Goal: Task Accomplishment & Management: Use online tool/utility

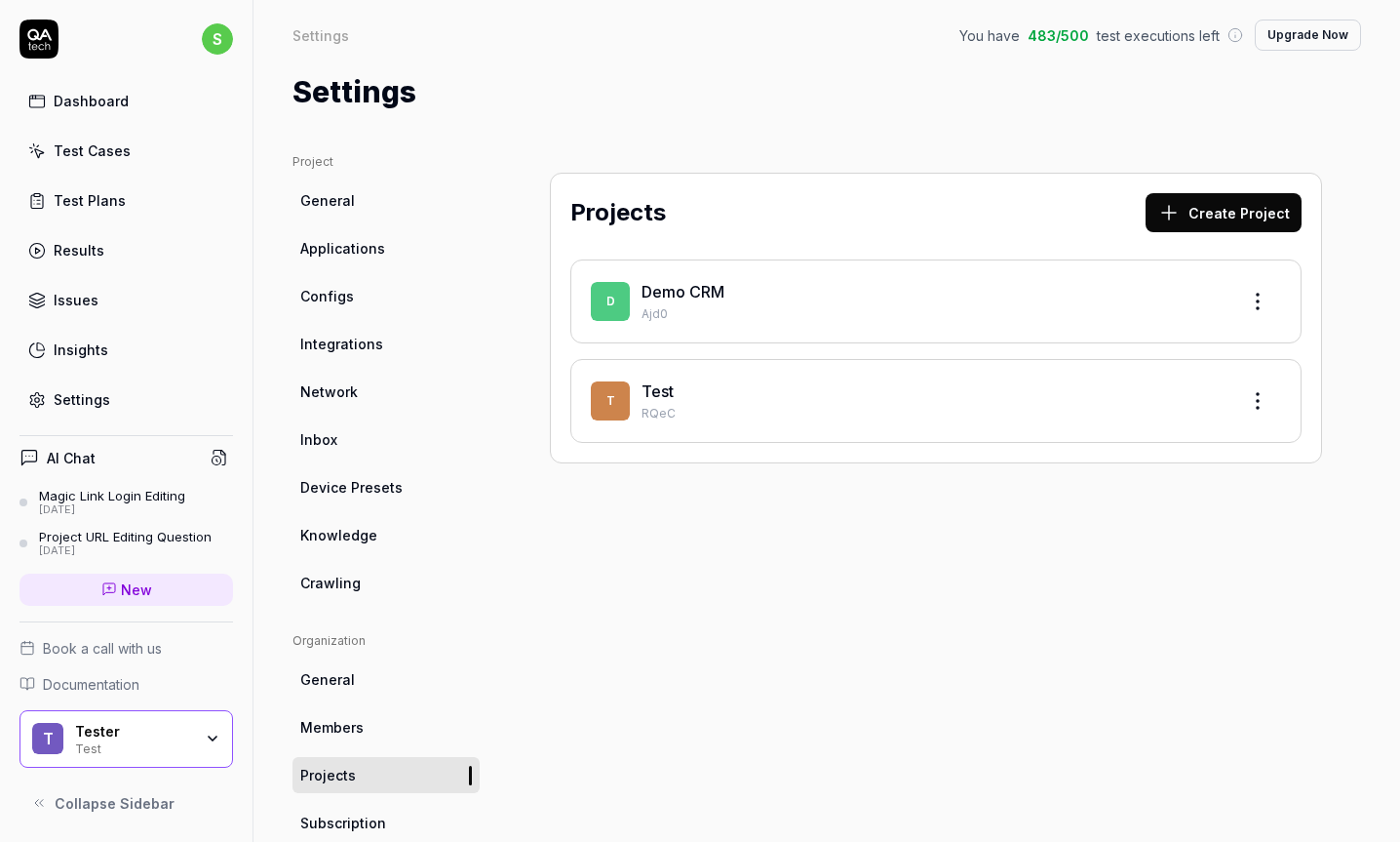
click at [856, 420] on p "RQeC" at bounding box center [932, 414] width 581 height 18
click at [623, 409] on span "T" at bounding box center [610, 401] width 39 height 39
click at [664, 259] on div "D Demo CRM Ajd0" at bounding box center [937, 301] width 731 height 84
click at [657, 299] on link "Demo CRM" at bounding box center [682, 291] width 83 height 20
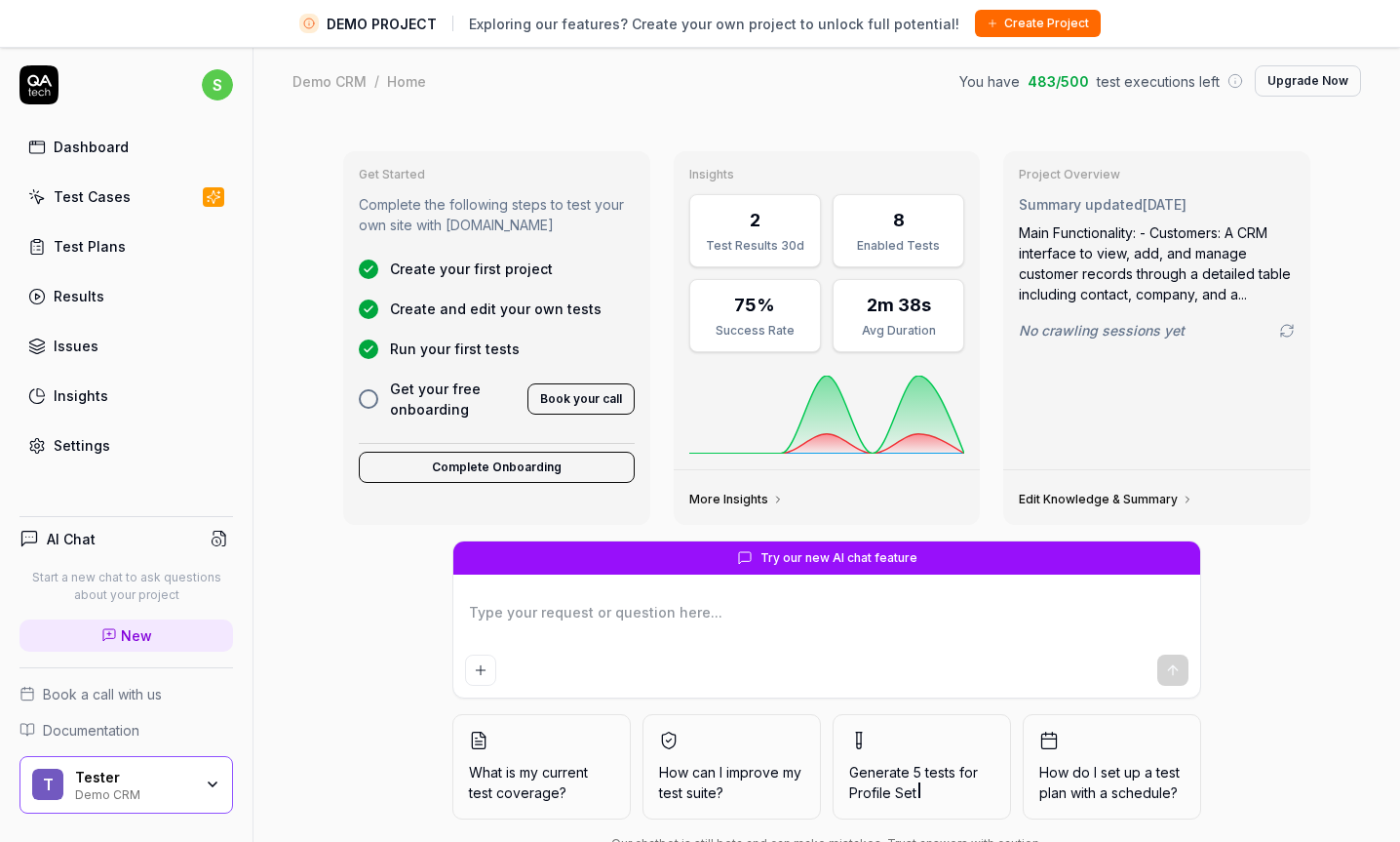
click at [129, 199] on link "Test Cases" at bounding box center [126, 197] width 213 height 38
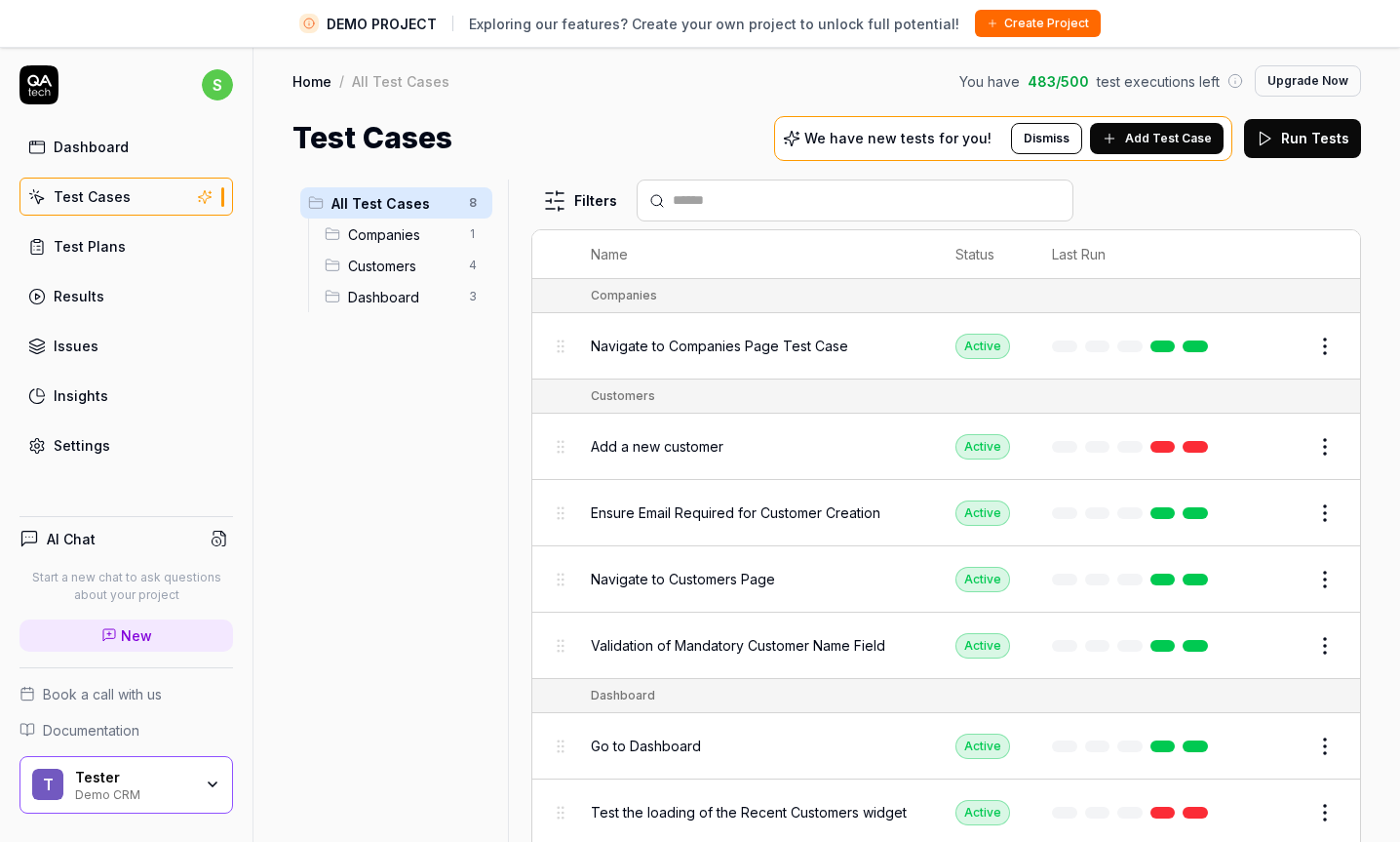
click at [1323, 346] on html "DEMO PROJECT Exploring our features? Create your own project to unlock full pot…" at bounding box center [700, 444] width 1400 height 888
click at [1324, 346] on html "DEMO PROJECT Exploring our features? Create your own project to unlock full pot…" at bounding box center [700, 444] width 1400 height 888
click at [428, 237] on span "Companies" at bounding box center [403, 234] width 109 height 21
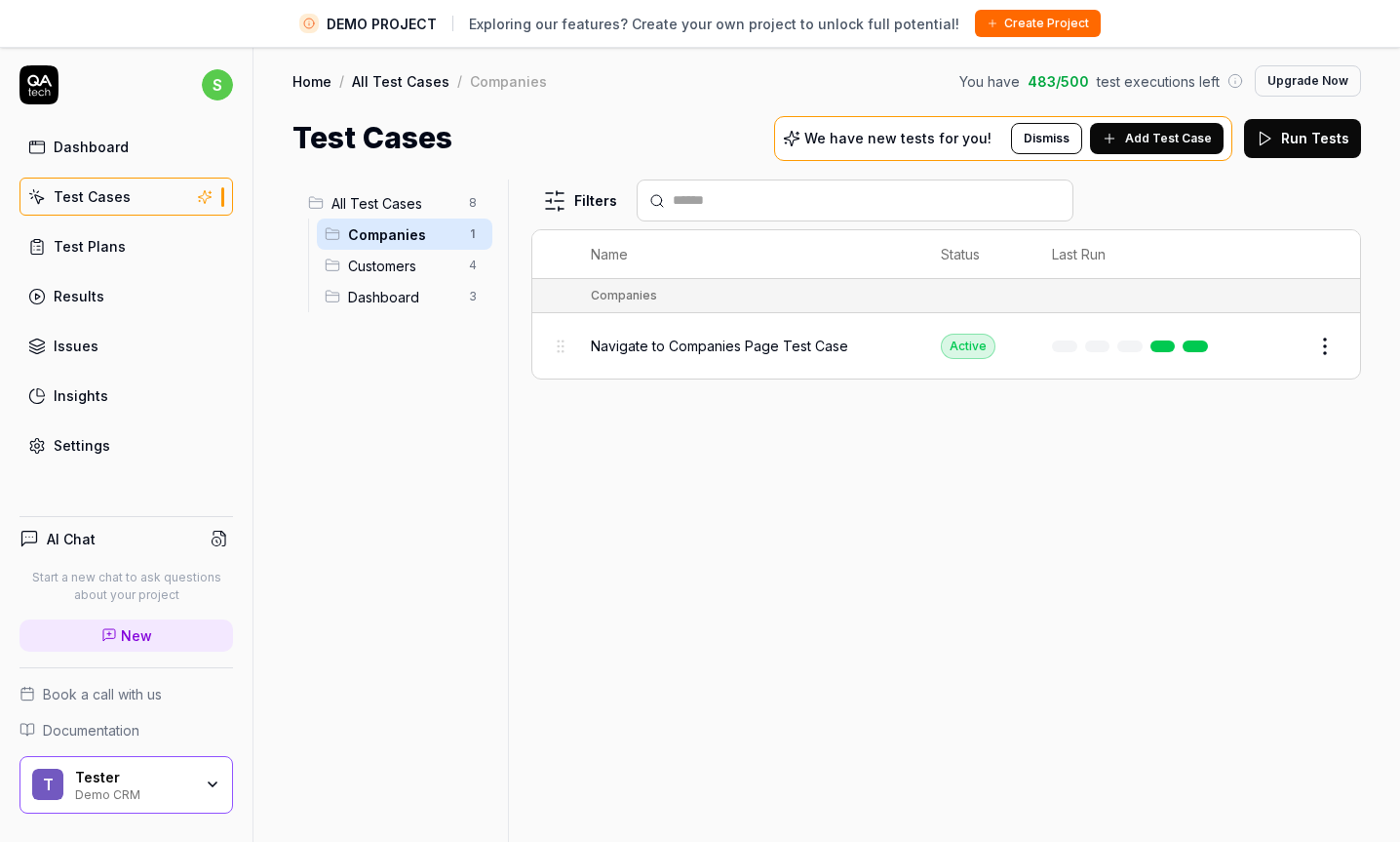
click at [421, 271] on span "Customers" at bounding box center [403, 265] width 109 height 21
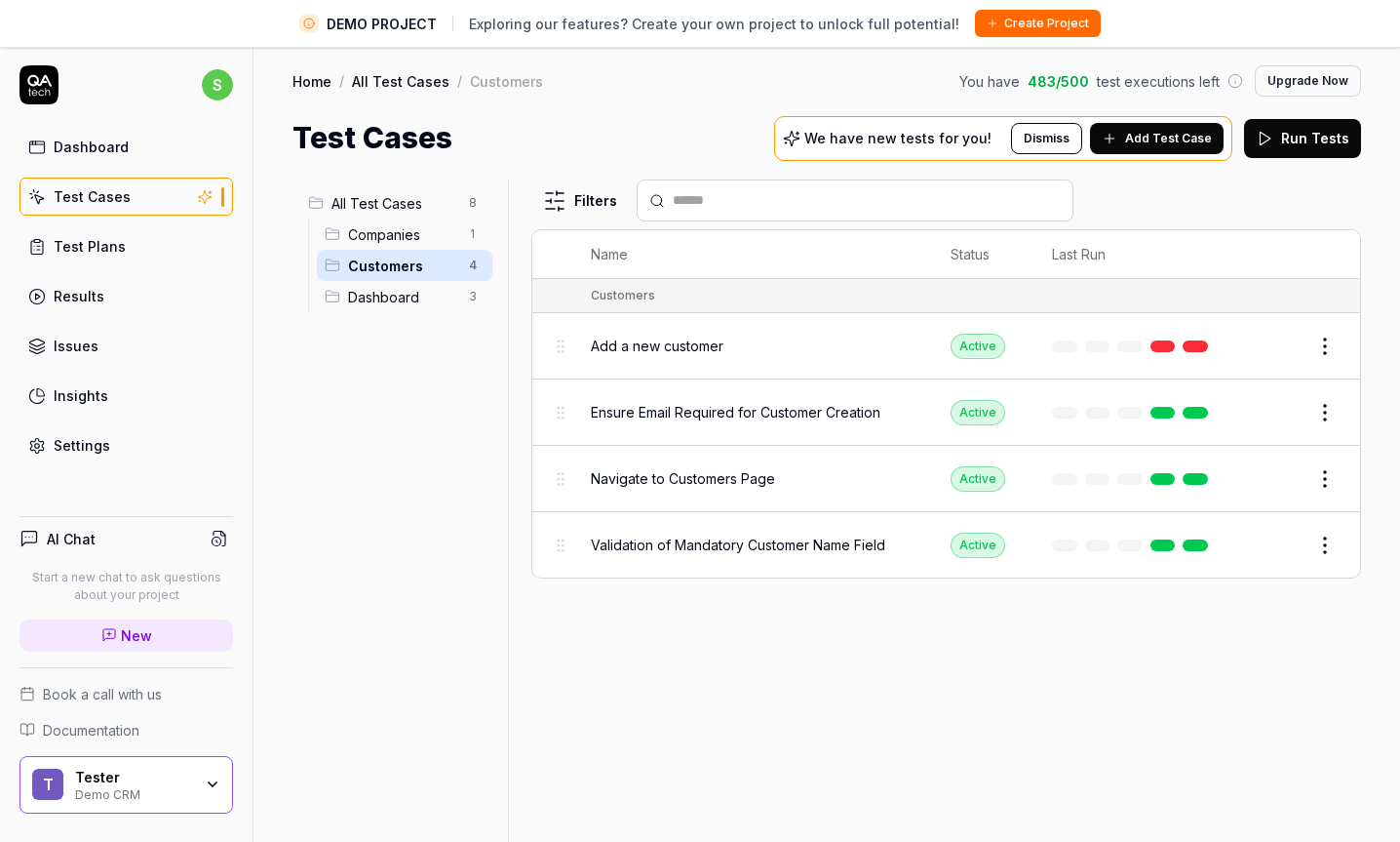
click at [411, 296] on span "Dashboard" at bounding box center [403, 296] width 109 height 21
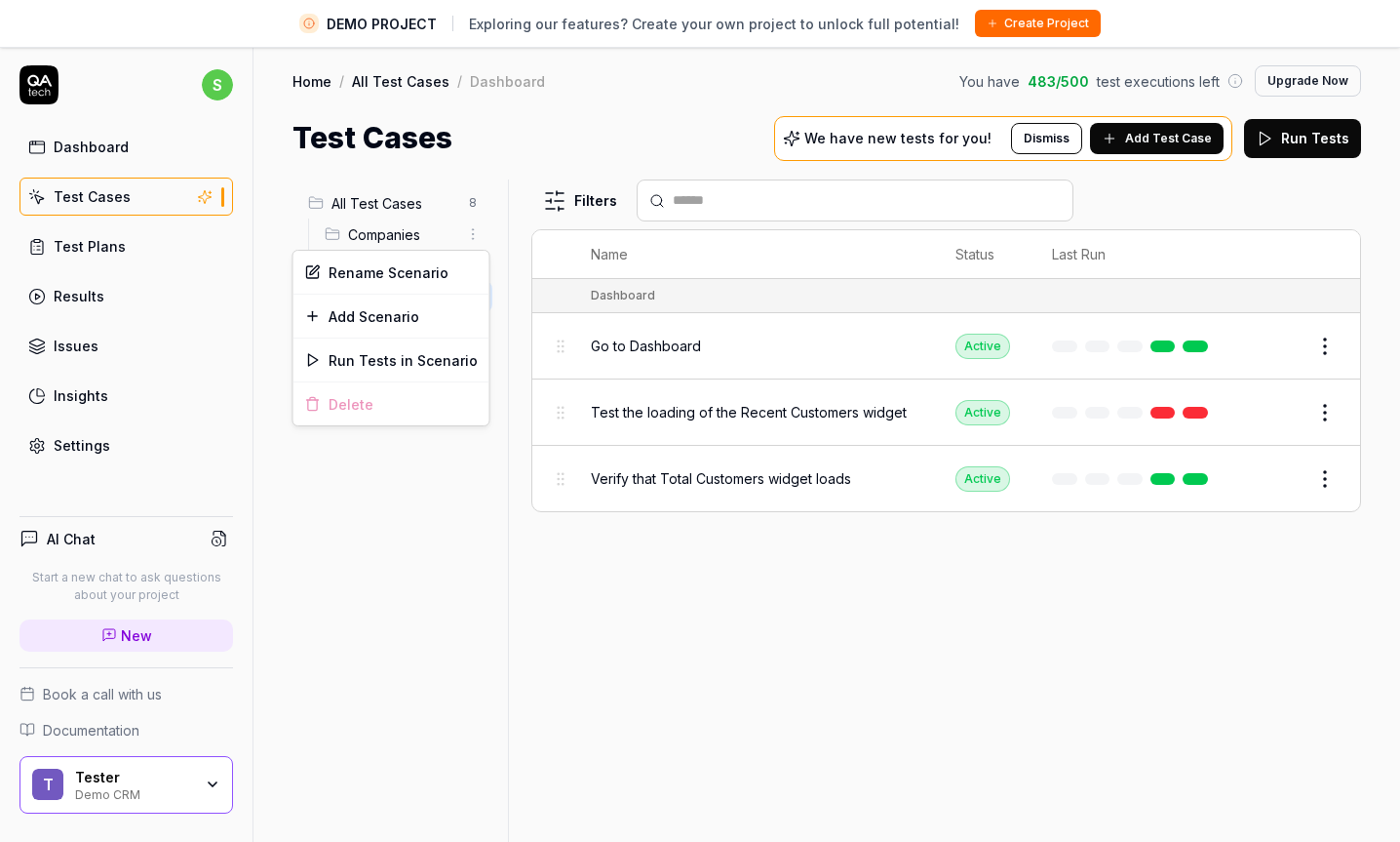
click at [477, 236] on html "DEMO PROJECT Exploring our features? Create your own project to unlock full pot…" at bounding box center [700, 444] width 1400 height 888
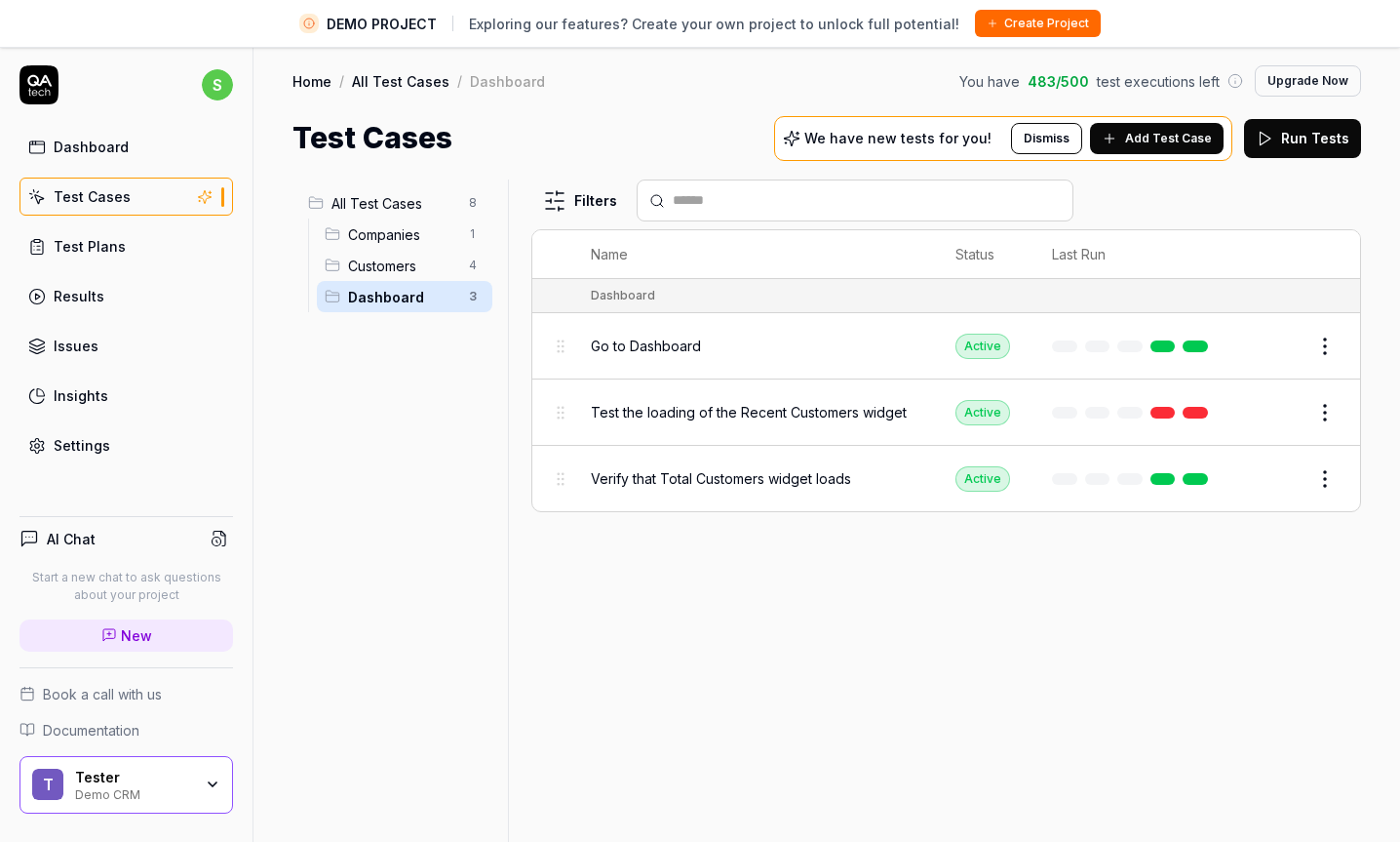
click at [402, 506] on html "DEMO PROJECT Exploring our features? Create your own project to unlock full pot…" at bounding box center [700, 444] width 1400 height 888
click at [464, 264] on html "DEMO PROJECT Exploring our features? Create your own project to unlock full pot…" at bounding box center [700, 444] width 1400 height 888
click at [449, 222] on html "DEMO PROJECT Exploring our features? Create your own project to unlock full pot…" at bounding box center [700, 444] width 1400 height 888
click at [1167, 148] on button "Add Test Case" at bounding box center [1157, 139] width 134 height 31
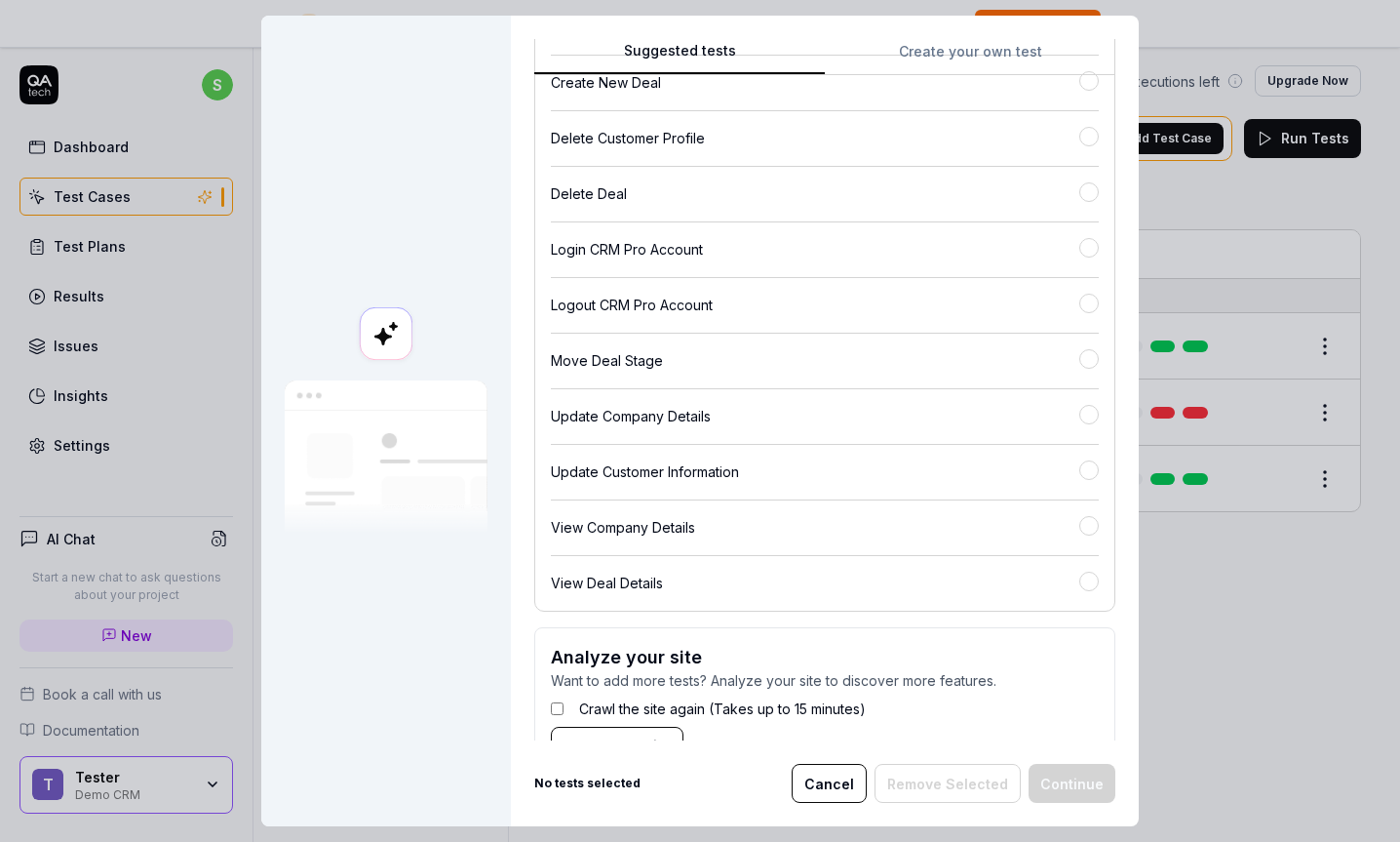
scroll to position [390, 0]
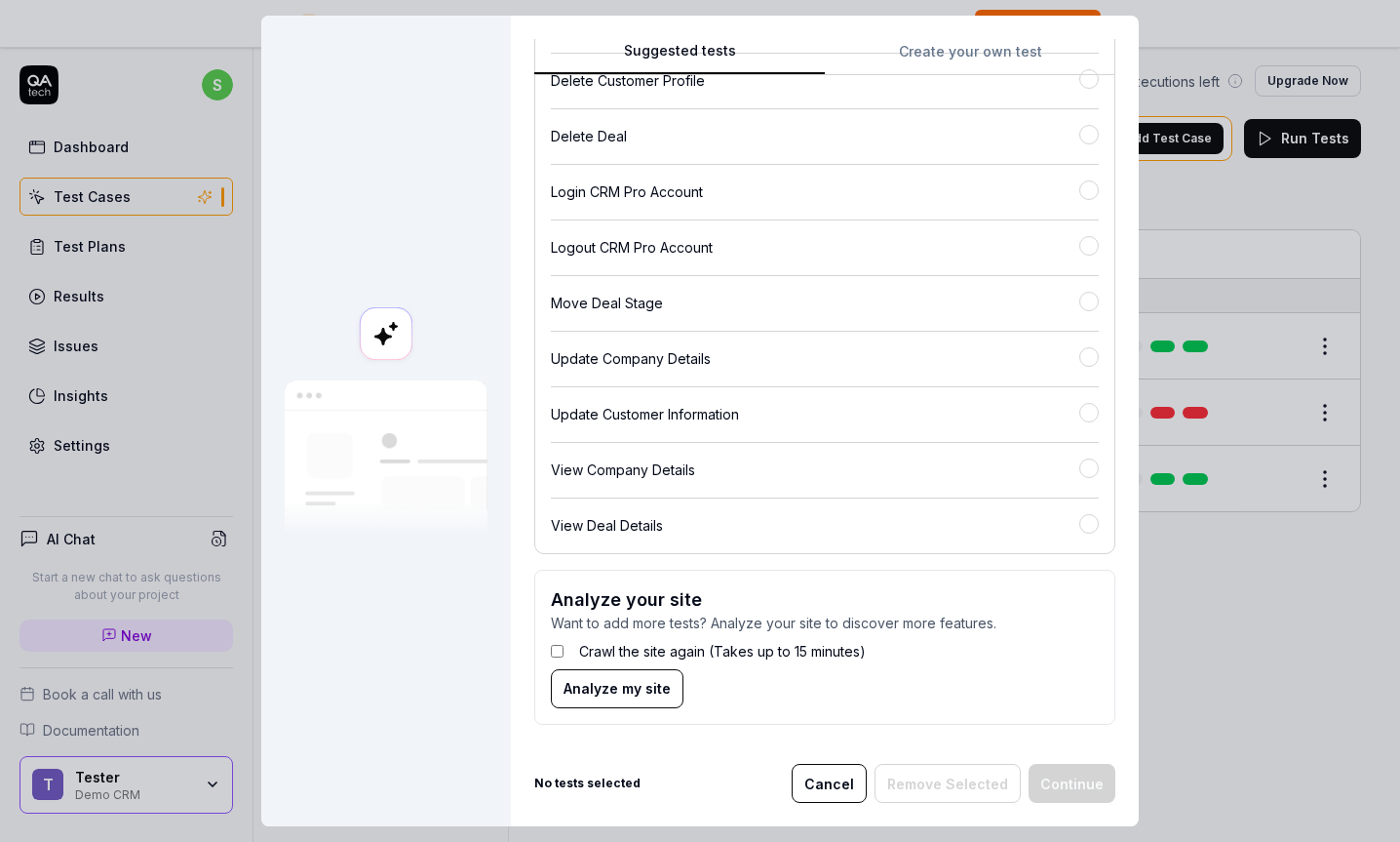
click at [630, 699] on button "Analyze my site" at bounding box center [618, 688] width 133 height 39
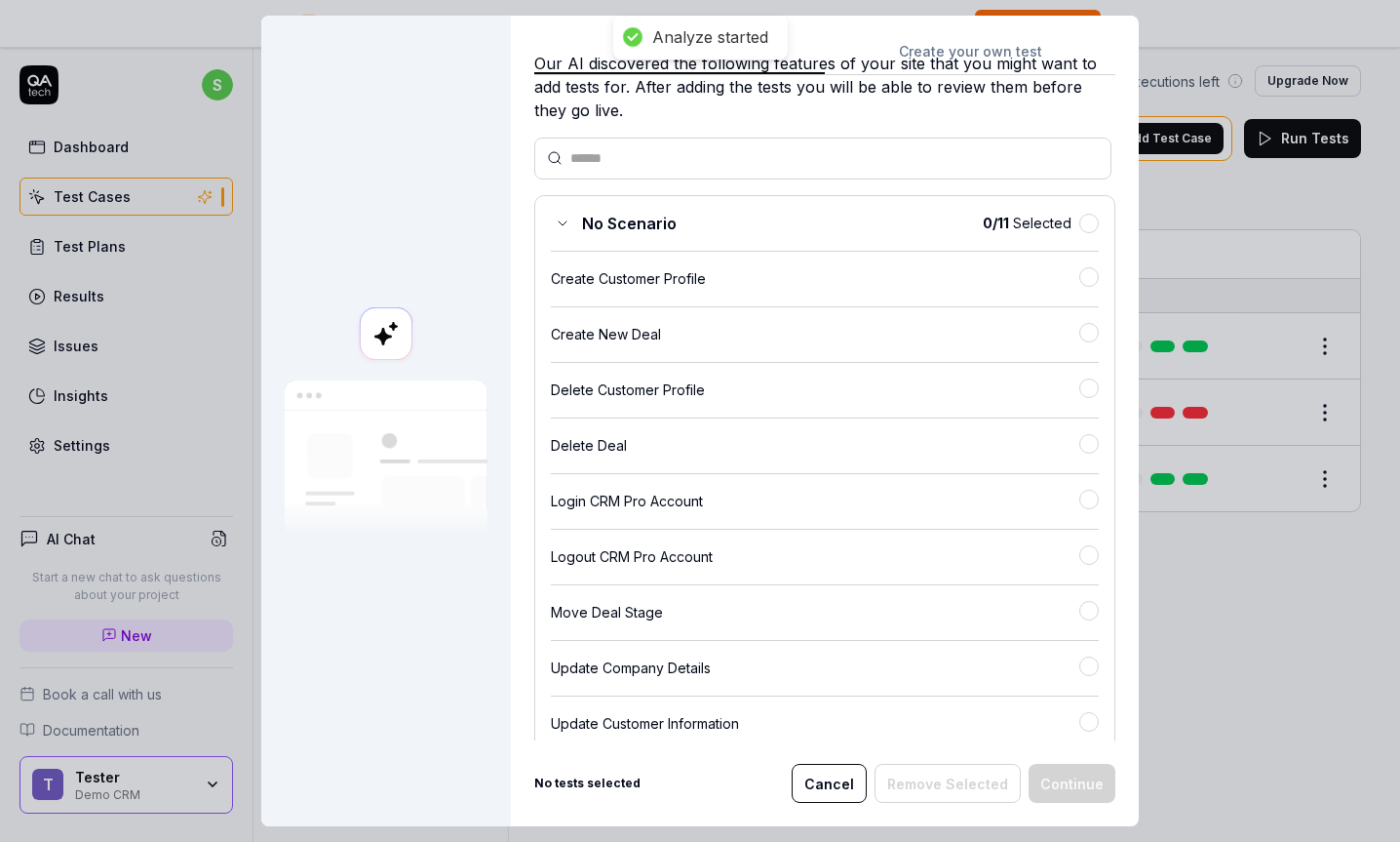
scroll to position [0, 0]
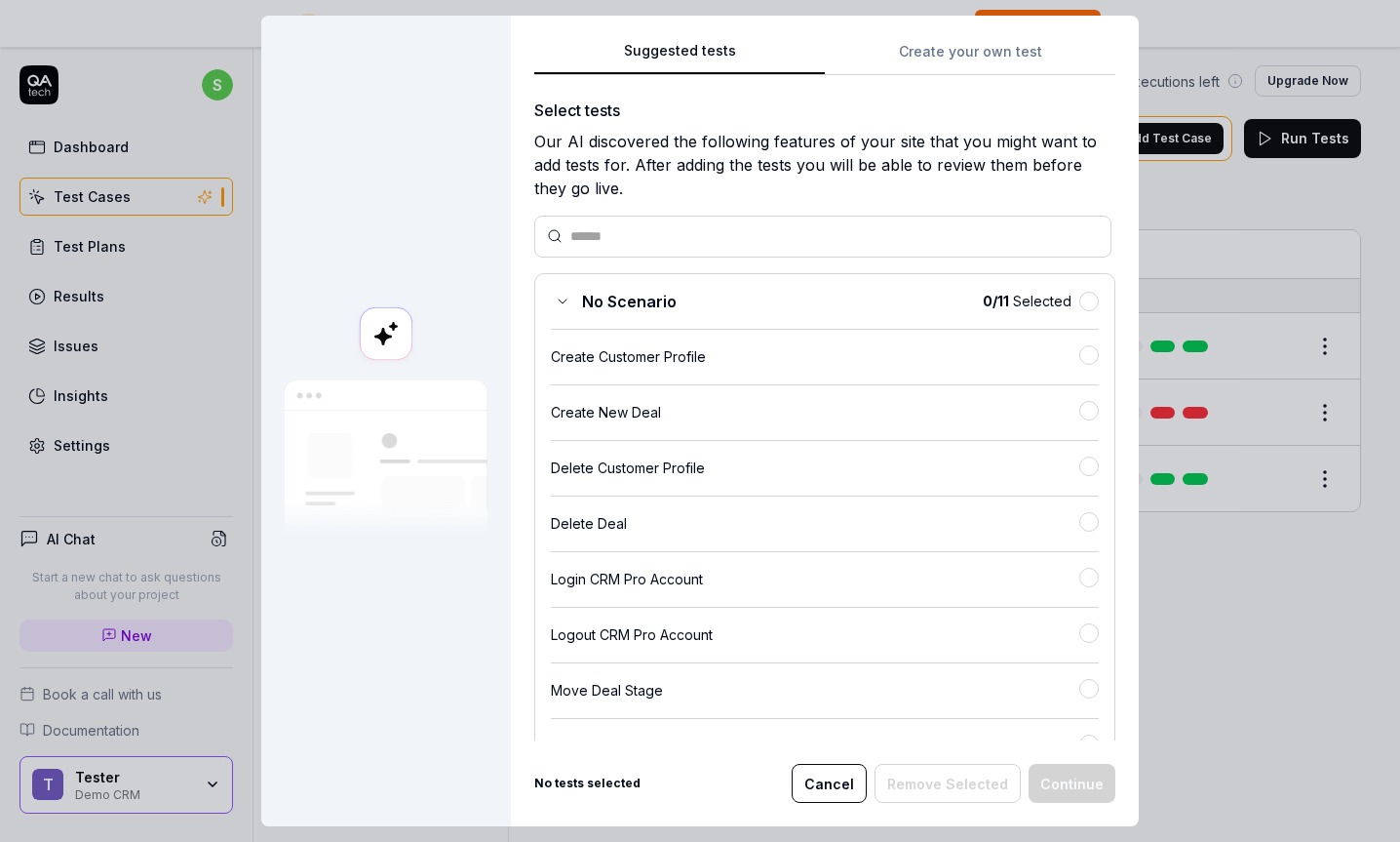
click at [848, 785] on button "Cancel" at bounding box center [829, 783] width 75 height 39
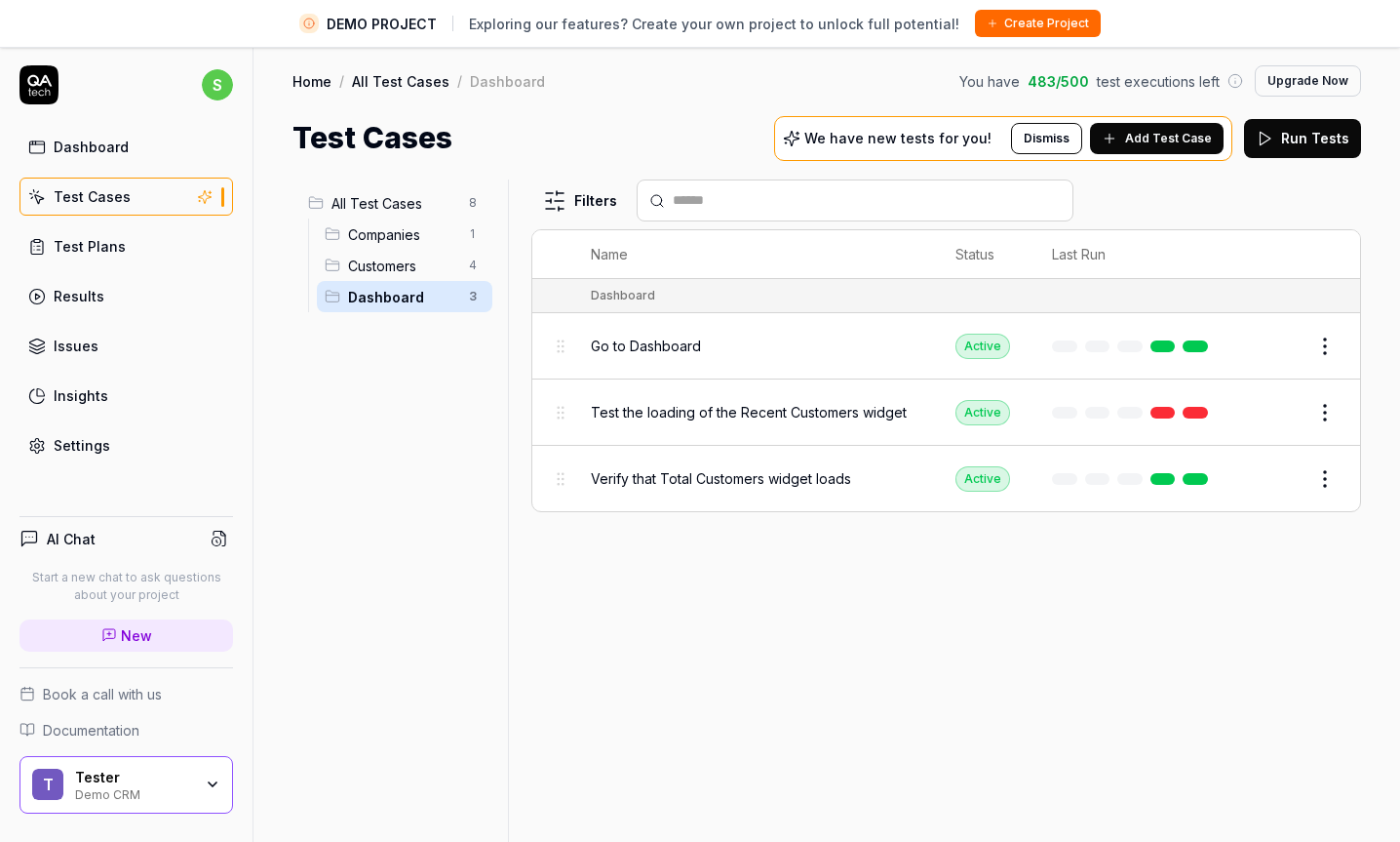
click at [166, 276] on div "Dashboard Test Cases Test Plans Results Issues Insights Settings" at bounding box center [126, 296] width 213 height 336
click at [164, 267] on div "Dashboard Test Cases Test Plans Results Issues Insights Settings" at bounding box center [126, 296] width 213 height 336
click at [118, 255] on div "Test Plans" at bounding box center [90, 245] width 72 height 21
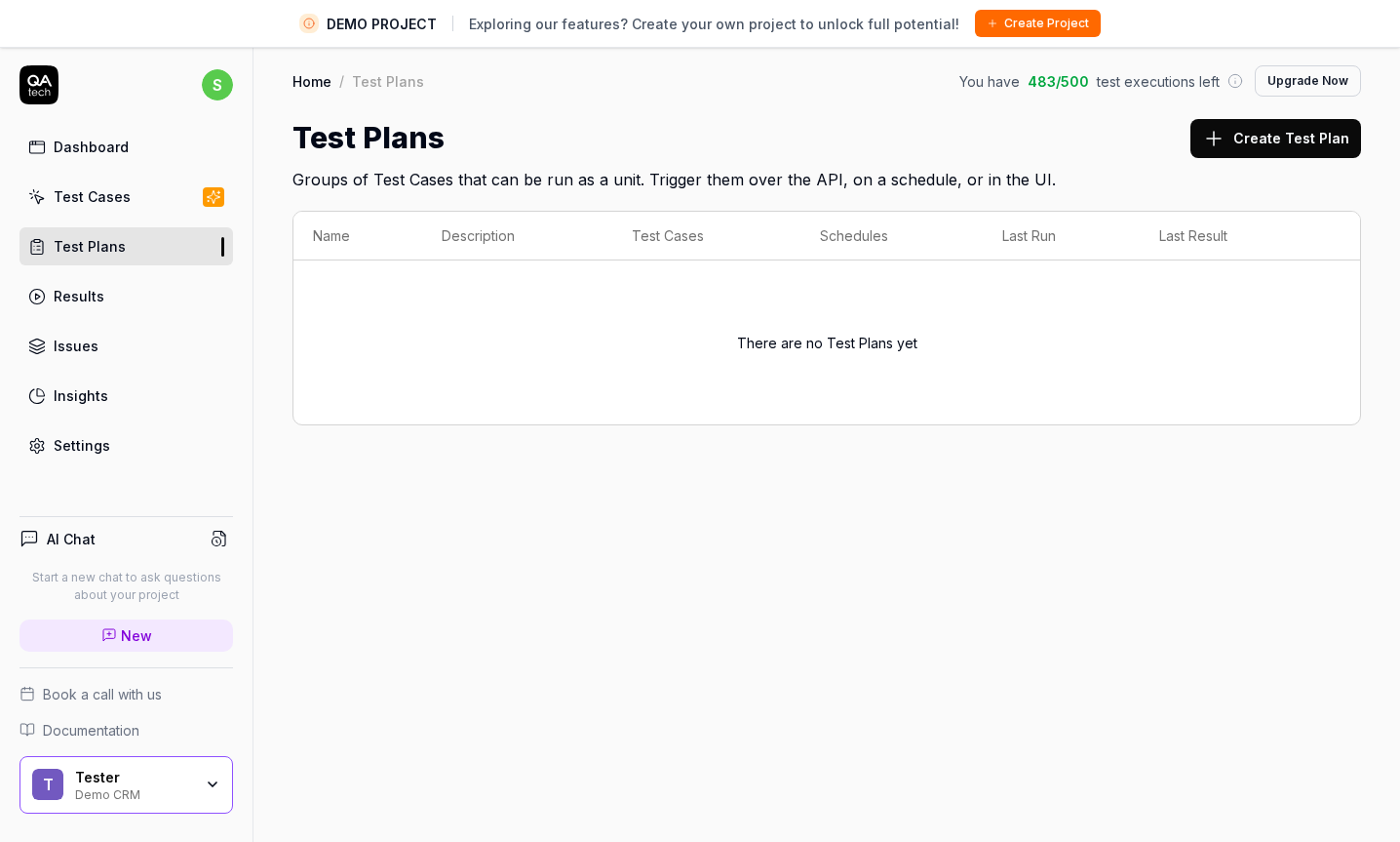
click at [90, 309] on link "Results" at bounding box center [126, 295] width 213 height 38
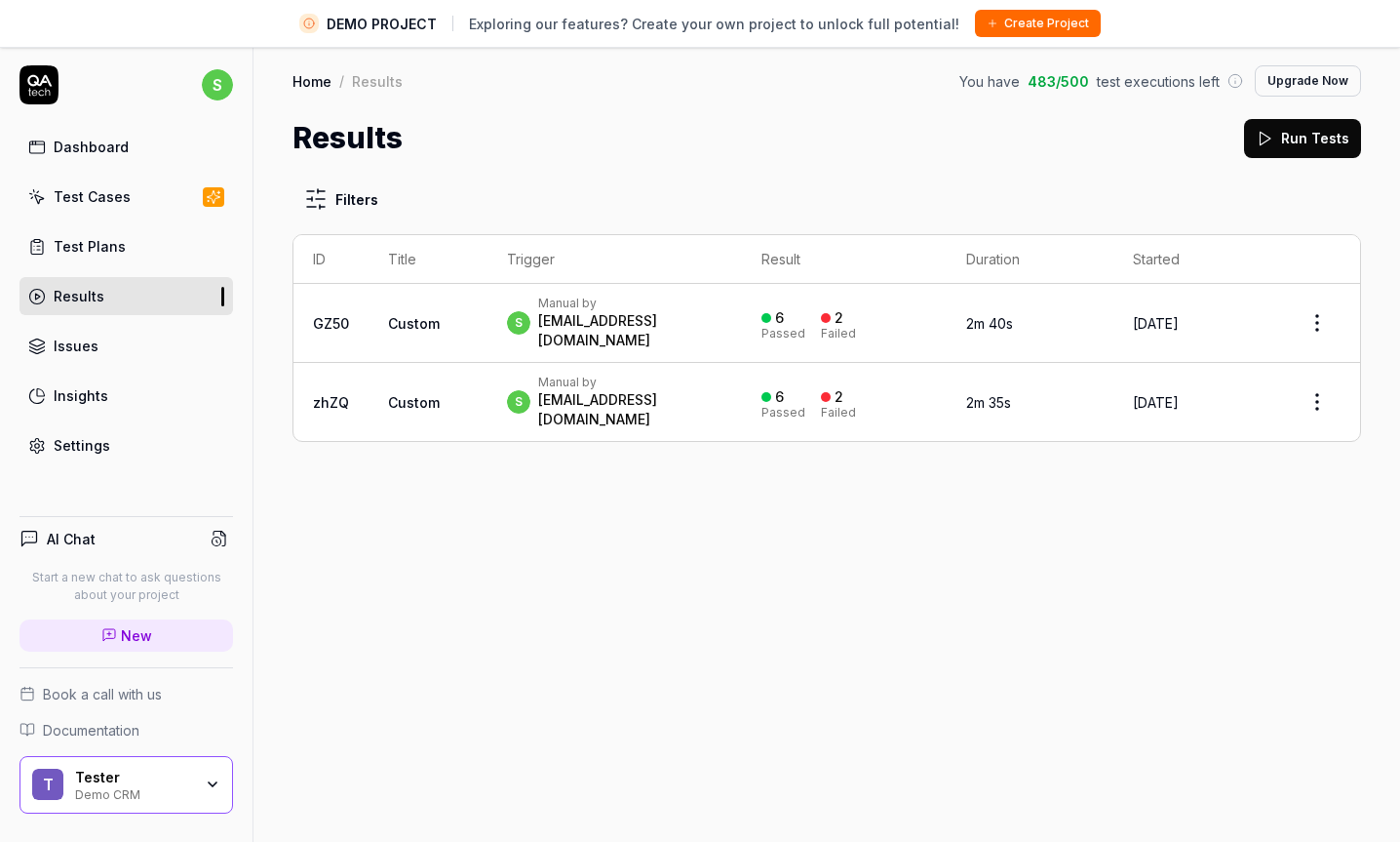
click at [417, 300] on td "Custom" at bounding box center [428, 323] width 119 height 79
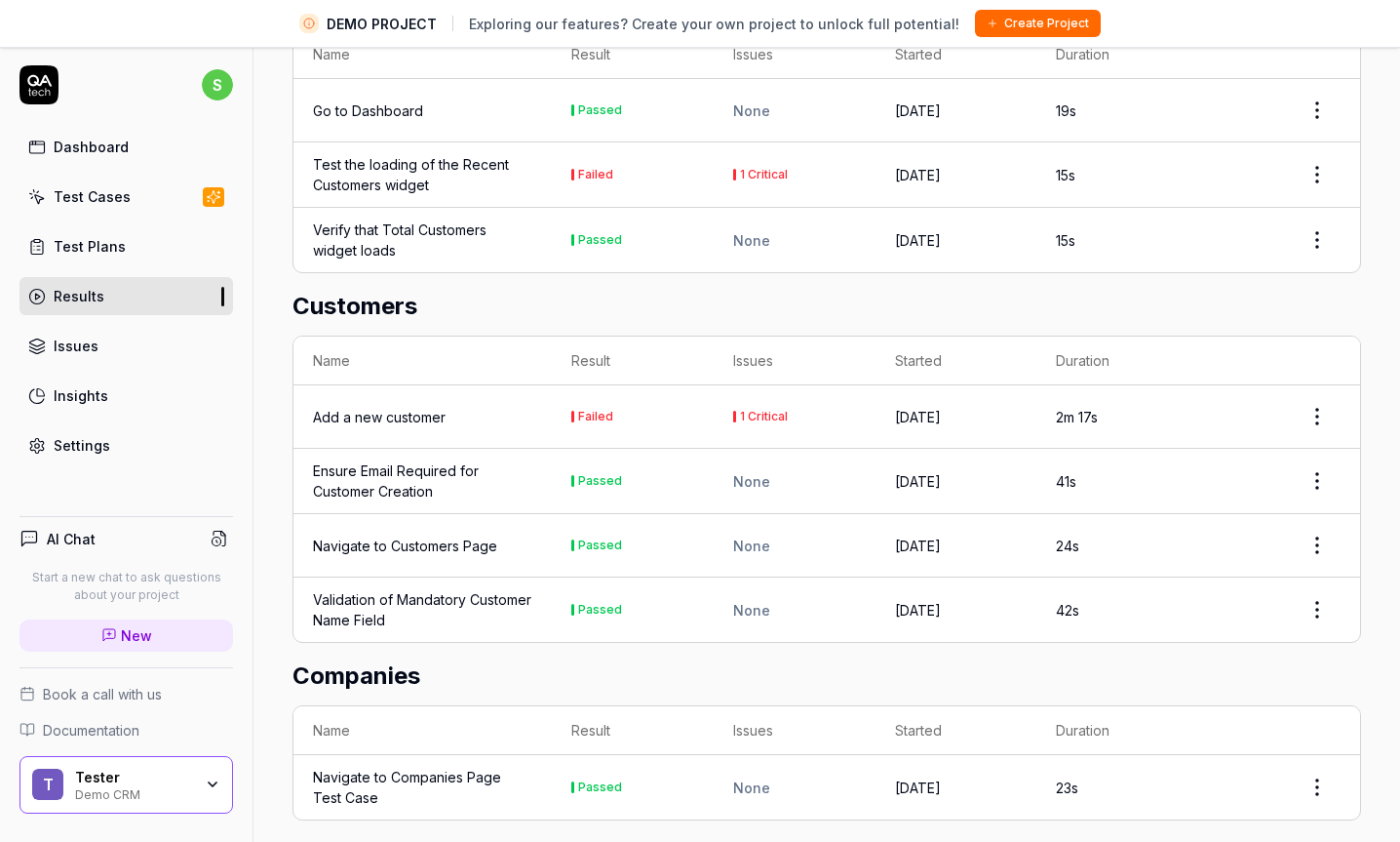
scroll to position [645, 0]
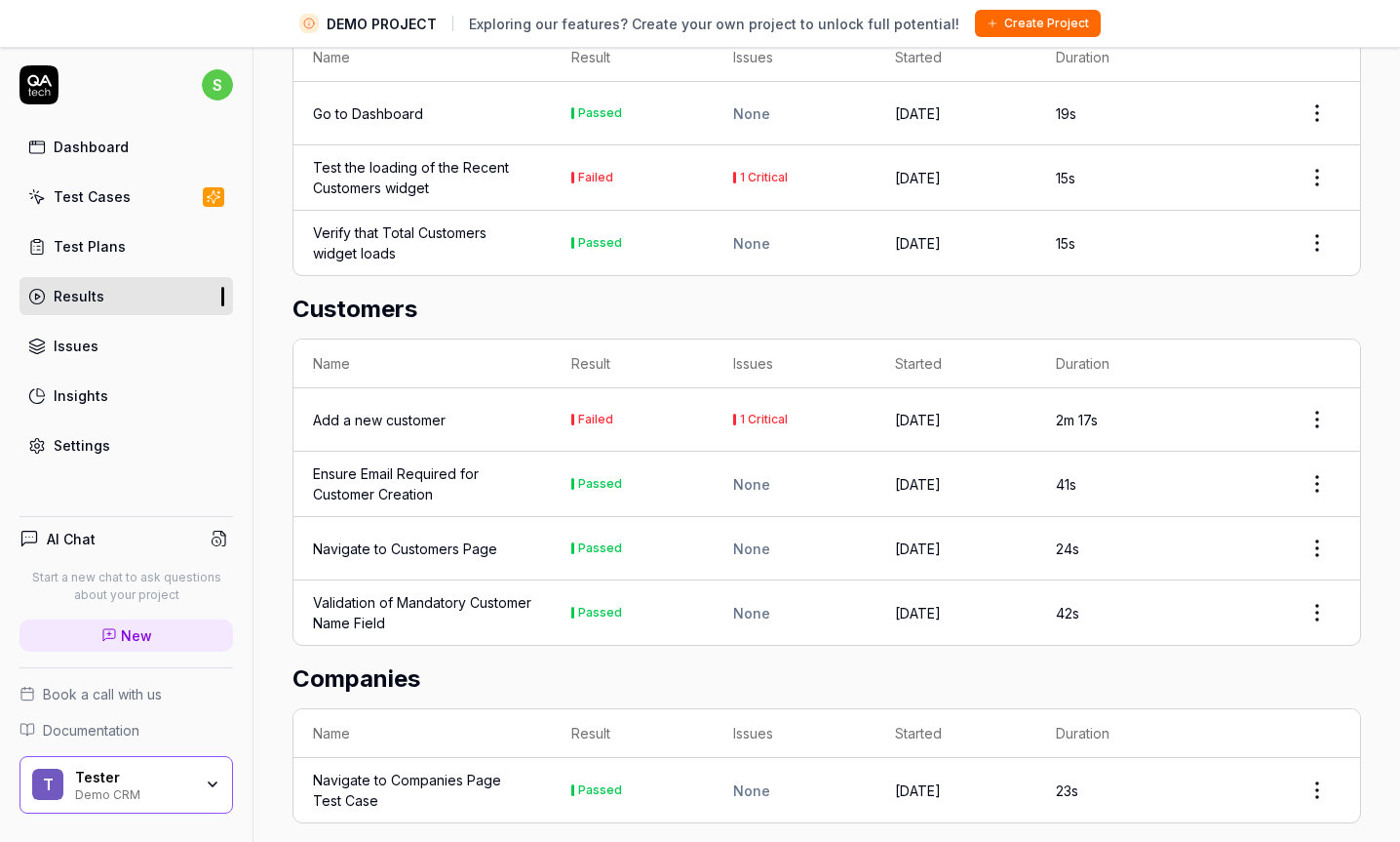
click at [128, 348] on link "Issues" at bounding box center [126, 345] width 213 height 38
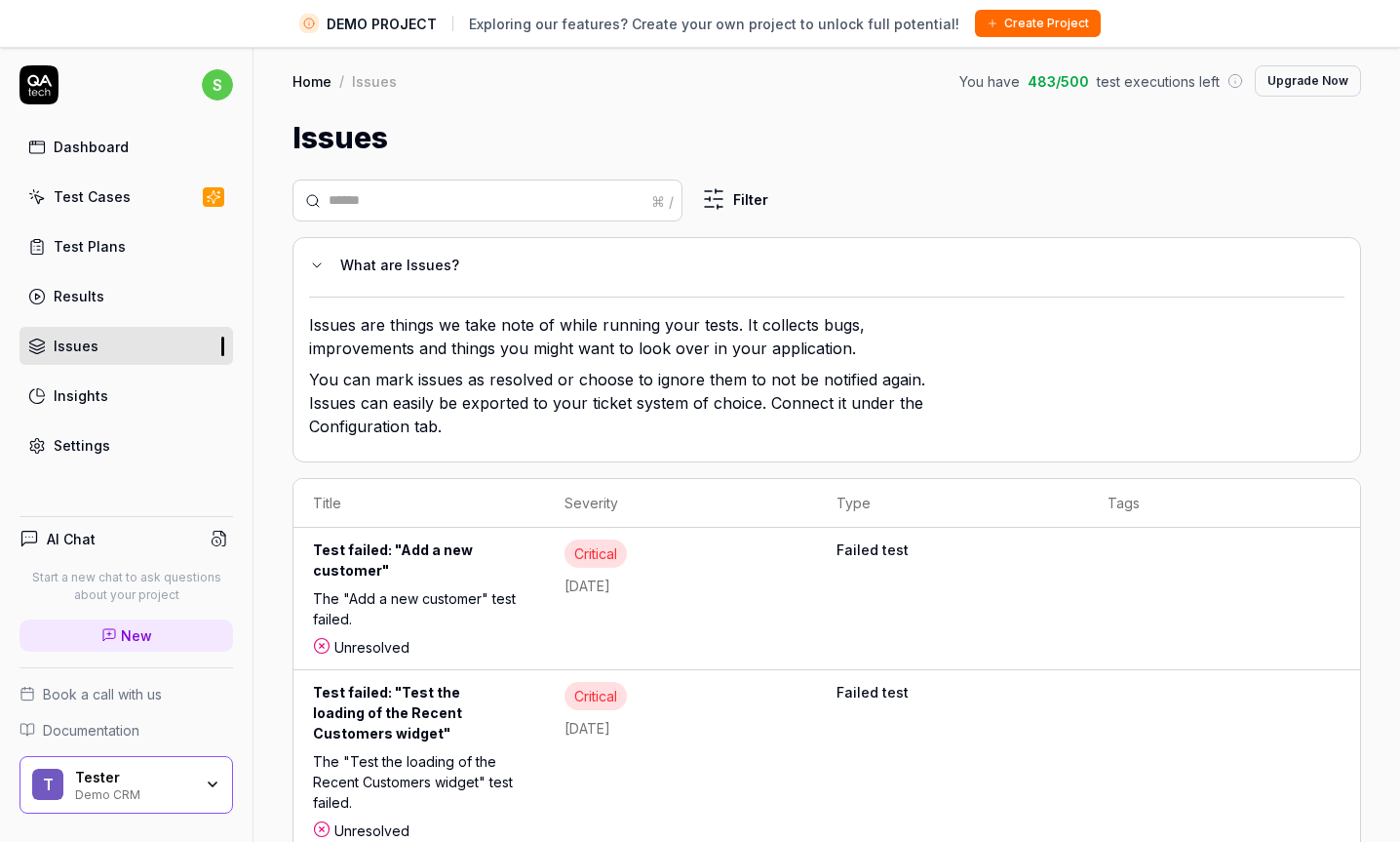
click at [68, 154] on div "Dashboard" at bounding box center [91, 147] width 75 height 21
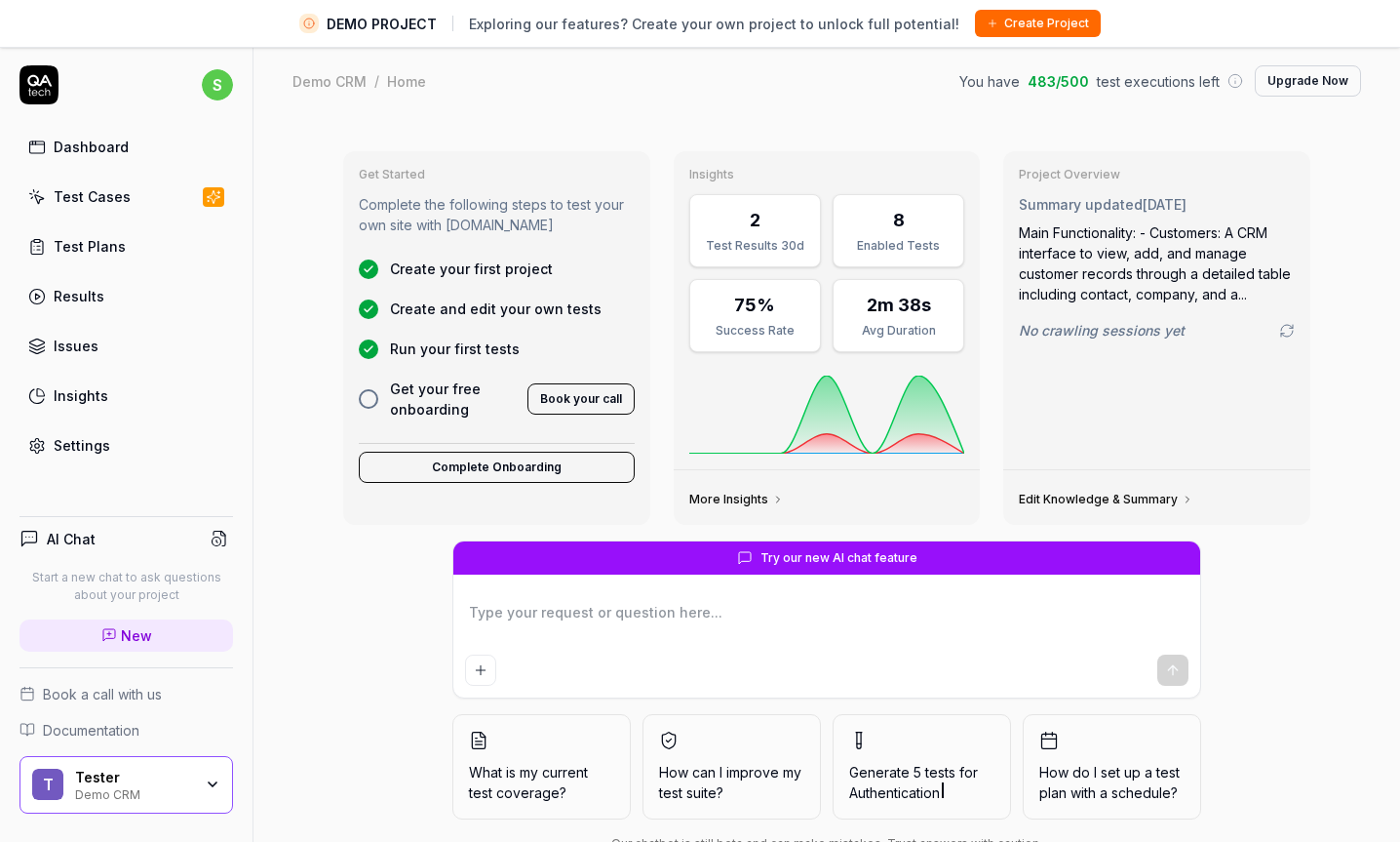
click at [1038, 22] on button "Create Project" at bounding box center [1037, 23] width 126 height 27
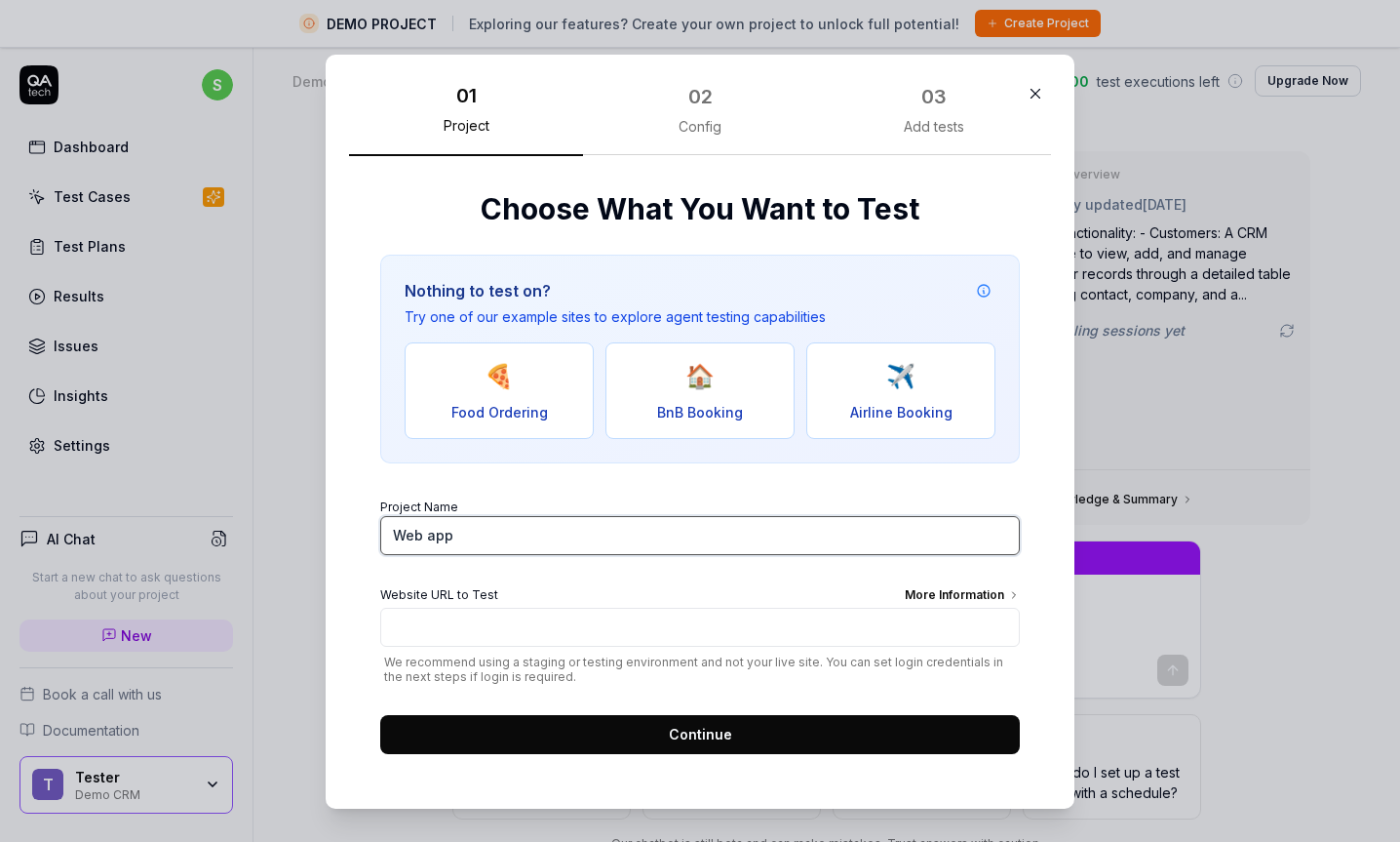
click at [583, 535] on input "Web app" at bounding box center [700, 536] width 639 height 39
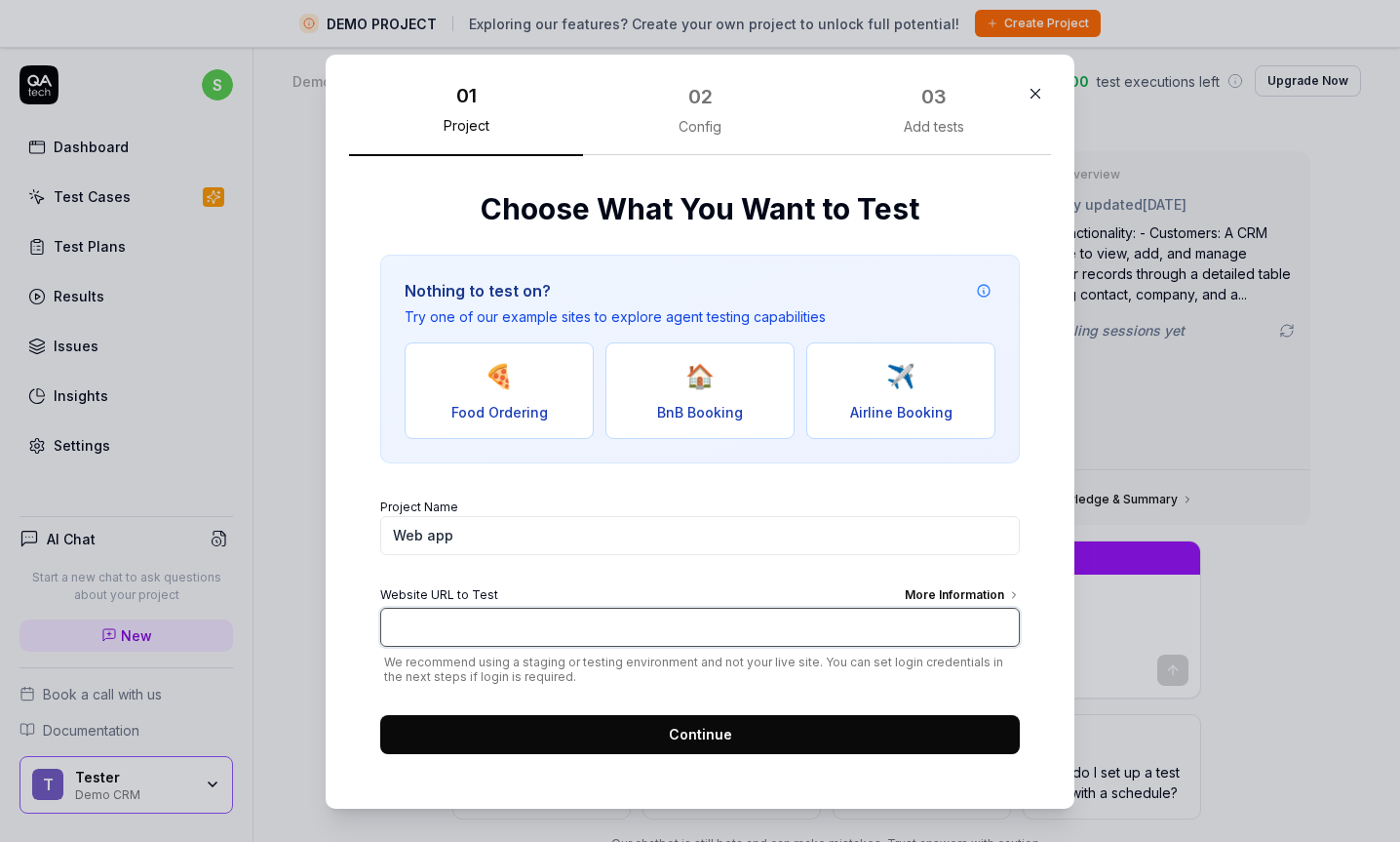
click at [662, 620] on input "Website URL to Test More Information" at bounding box center [700, 627] width 639 height 39
type textarea "*"
click at [638, 641] on input "Website URL to Test More Information" at bounding box center [700, 627] width 639 height 39
paste input "[URL][DOMAIN_NAME]"
type input "[URL][DOMAIN_NAME]"
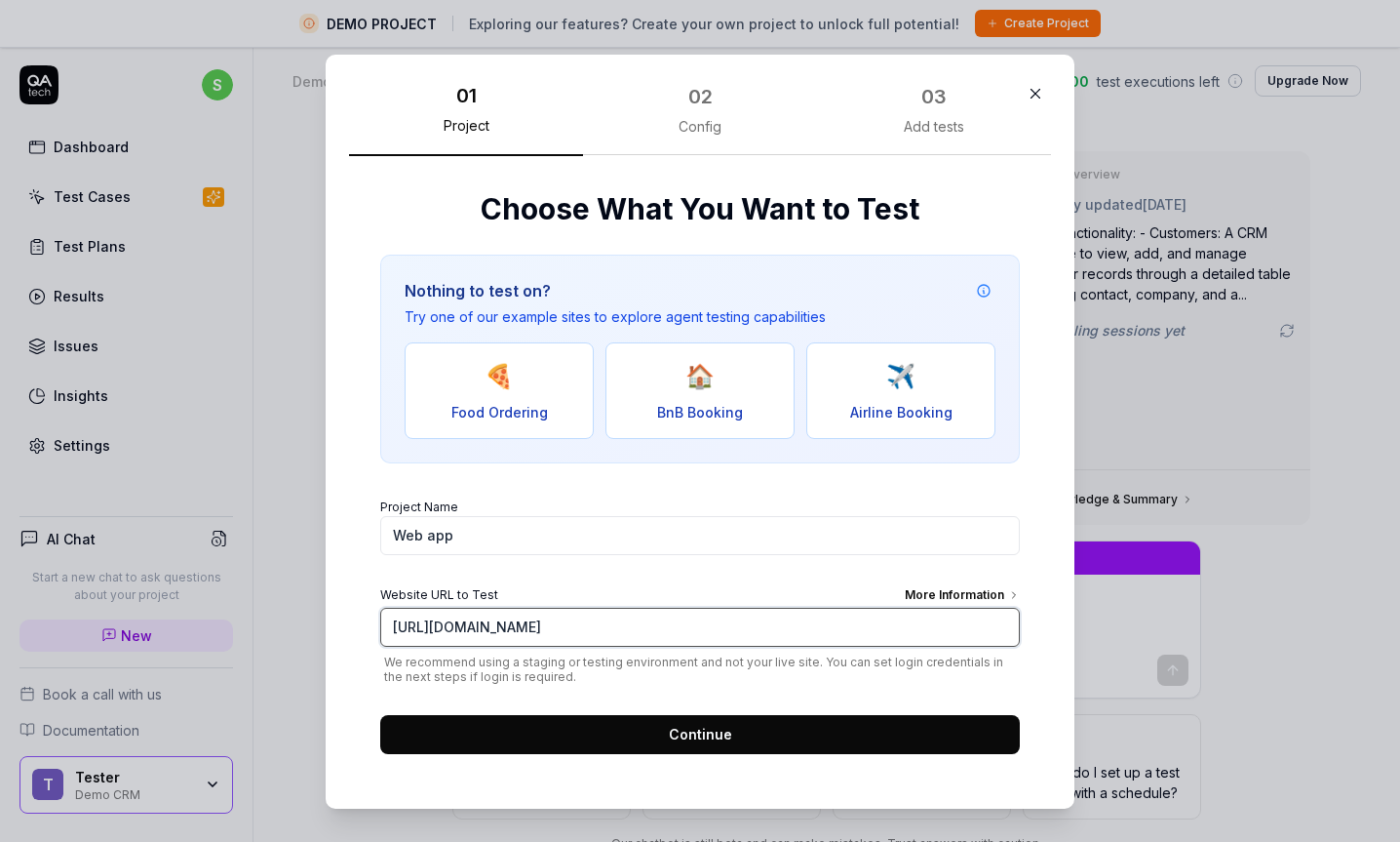
type textarea "*"
type input "[URL][DOMAIN_NAME]"
click at [654, 735] on button "Continue" at bounding box center [700, 734] width 639 height 39
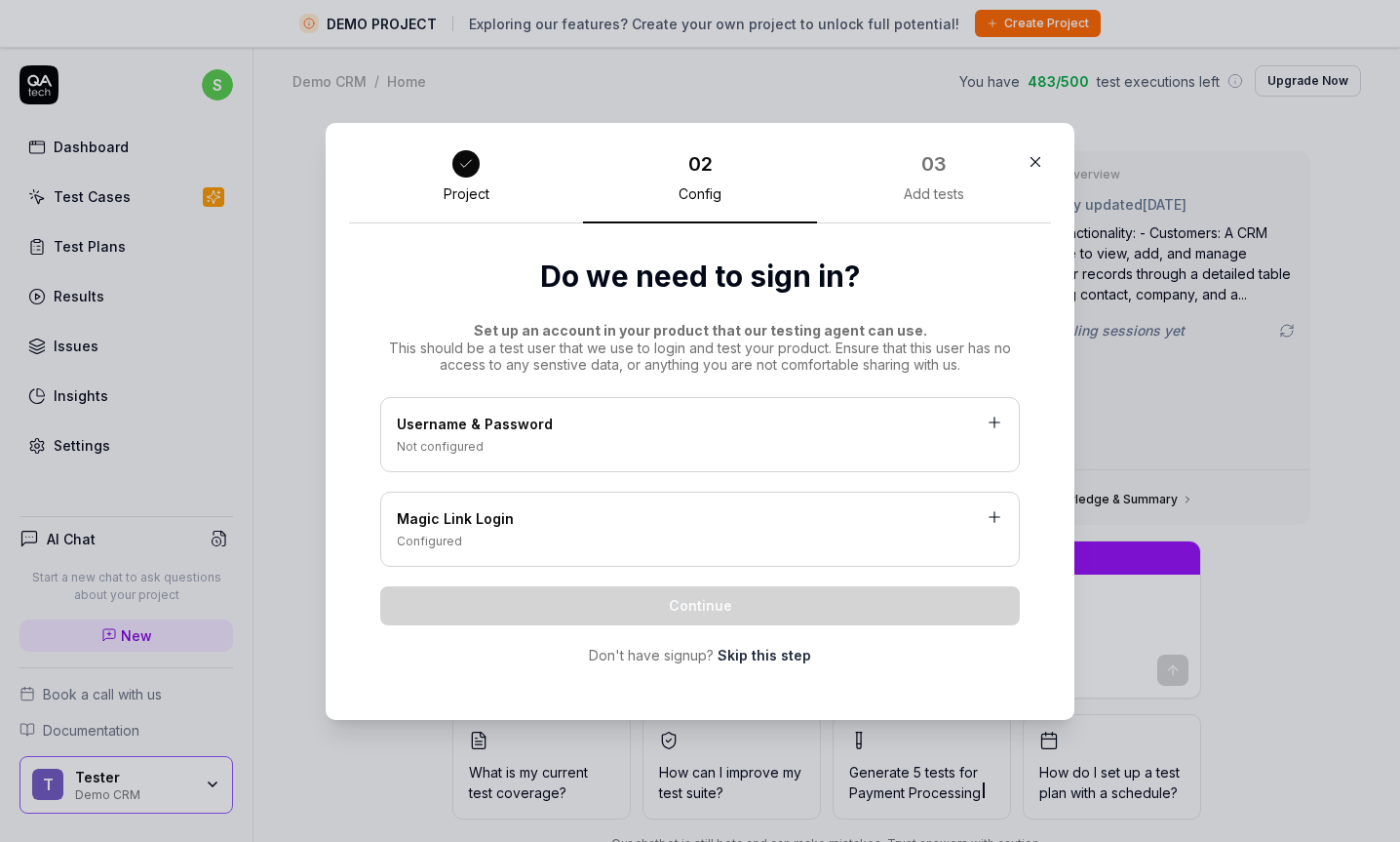
click at [746, 431] on div "Username & Password" at bounding box center [700, 425] width 606 height 24
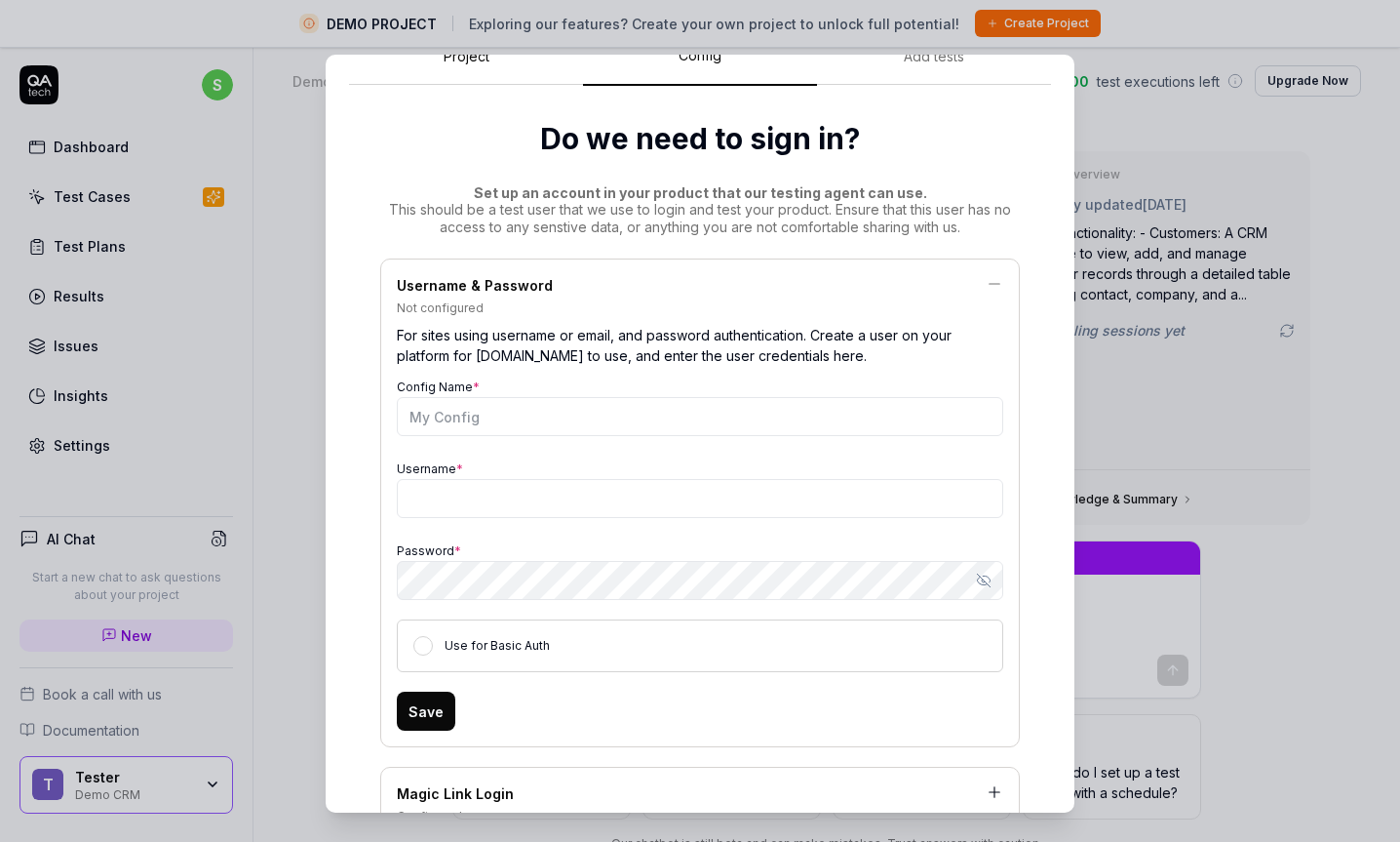
scroll to position [73, 0]
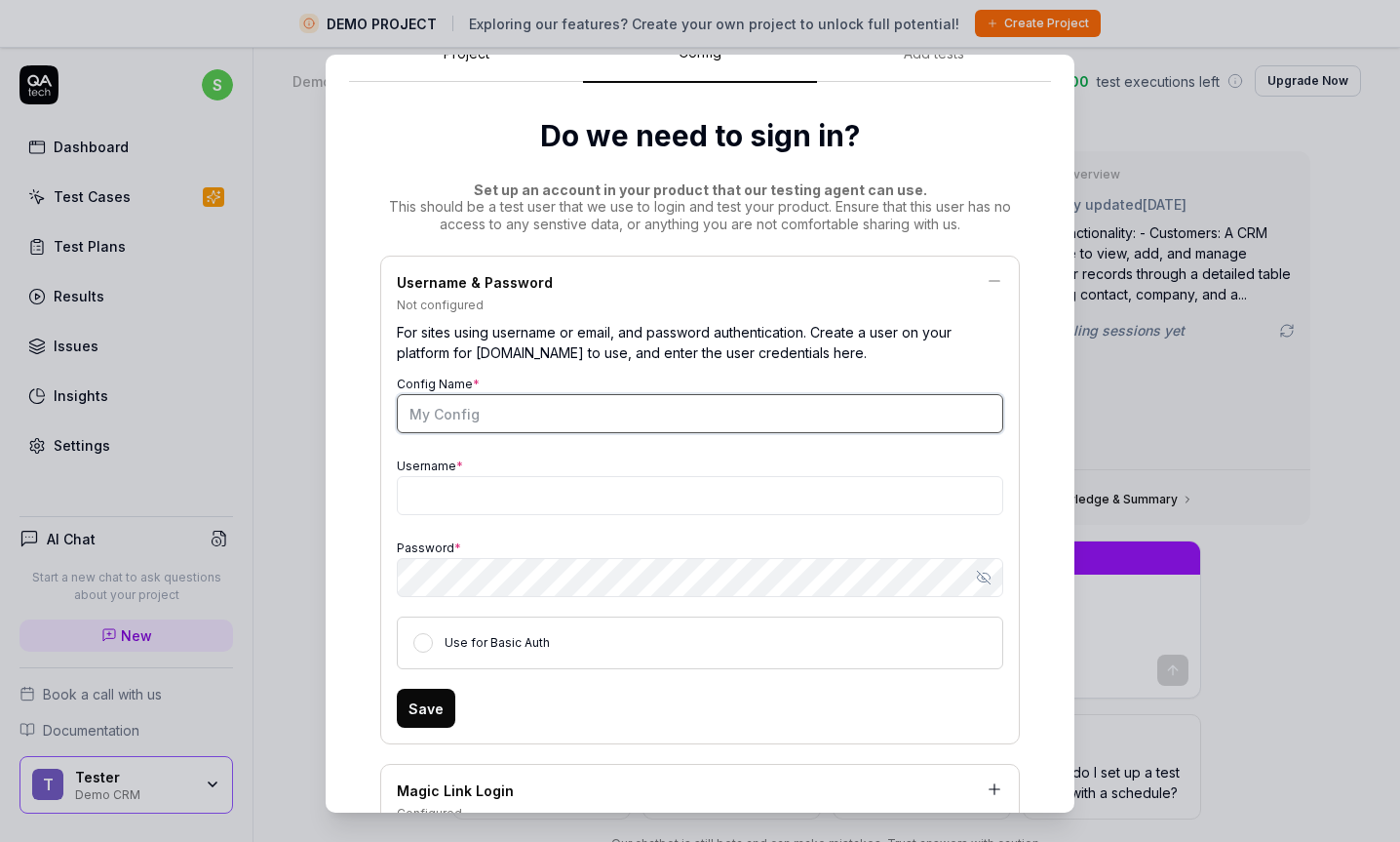
click at [663, 429] on input "Config Name *" at bounding box center [700, 414] width 606 height 39
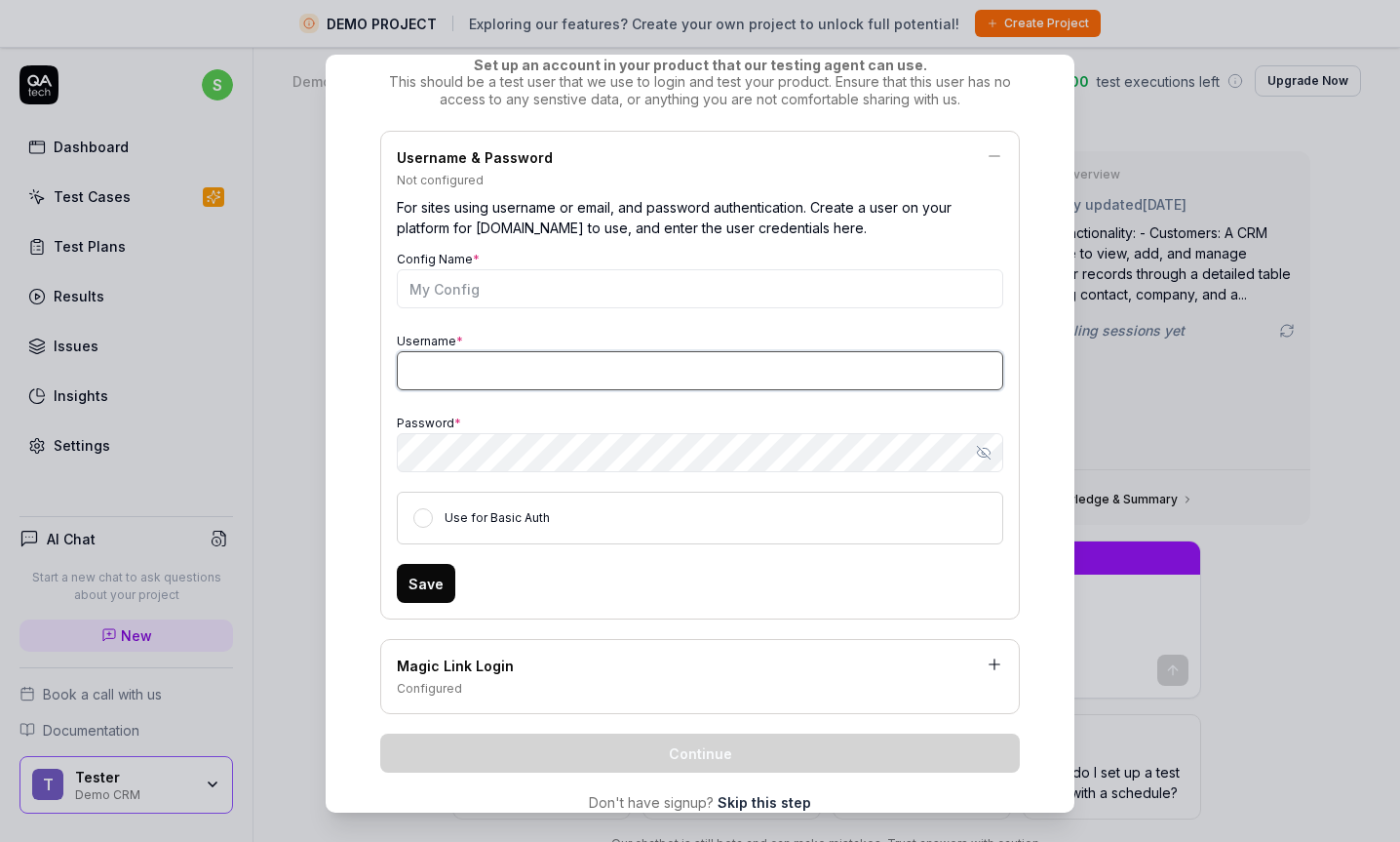
click at [655, 382] on input "Username *" at bounding box center [700, 371] width 606 height 39
type textarea "*"
type input "[EMAIL_ADDRESS][DOMAIN_NAME]"
click at [355, 381] on div "Do we need to sign in? Set up an account in your product that our testing agent…" at bounding box center [700, 401] width 702 height 887
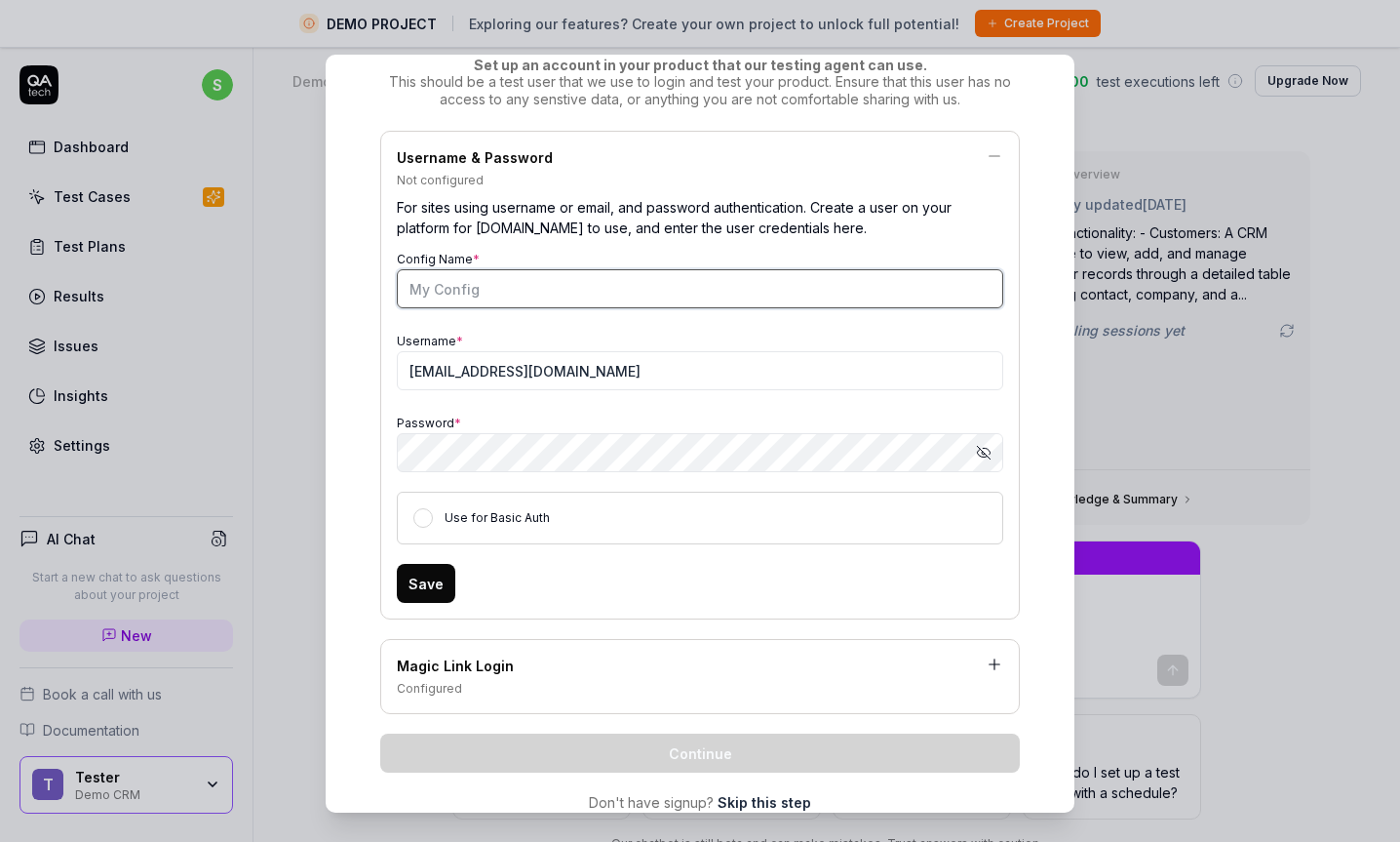
click at [490, 291] on input "Config Name *" at bounding box center [700, 288] width 606 height 39
type textarea "*"
type input "Tester"
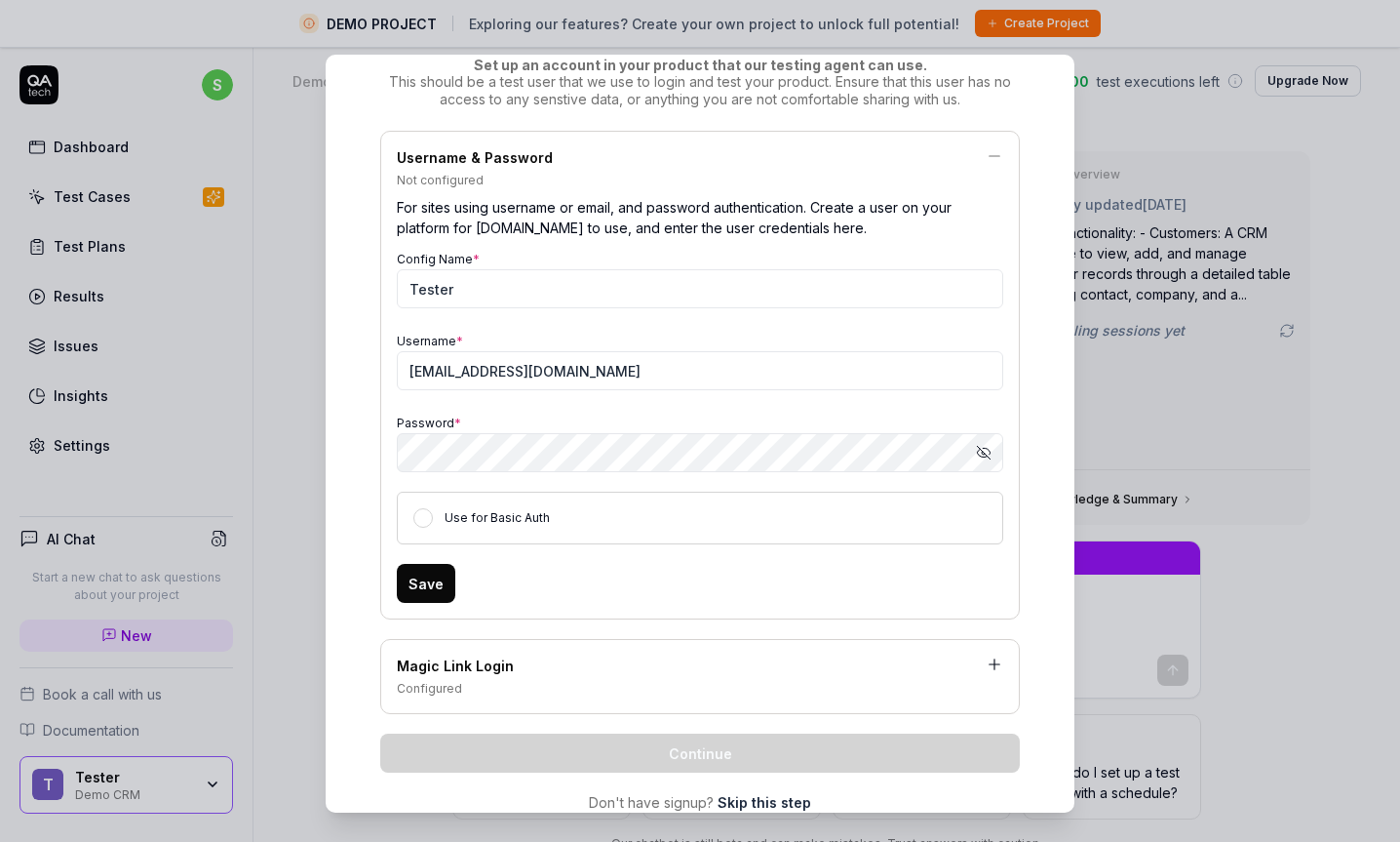
click at [542, 519] on label "Use for Basic Auth" at bounding box center [498, 517] width 106 height 15
click at [433, 519] on button "Use for Basic Auth" at bounding box center [423, 518] width 20 height 20
click at [542, 519] on label "Use for Basic Auth" at bounding box center [498, 517] width 106 height 15
click at [433, 519] on button "Use for Basic Auth" at bounding box center [423, 518] width 20 height 20
click at [542, 519] on label "Use for Basic Auth" at bounding box center [498, 517] width 106 height 15
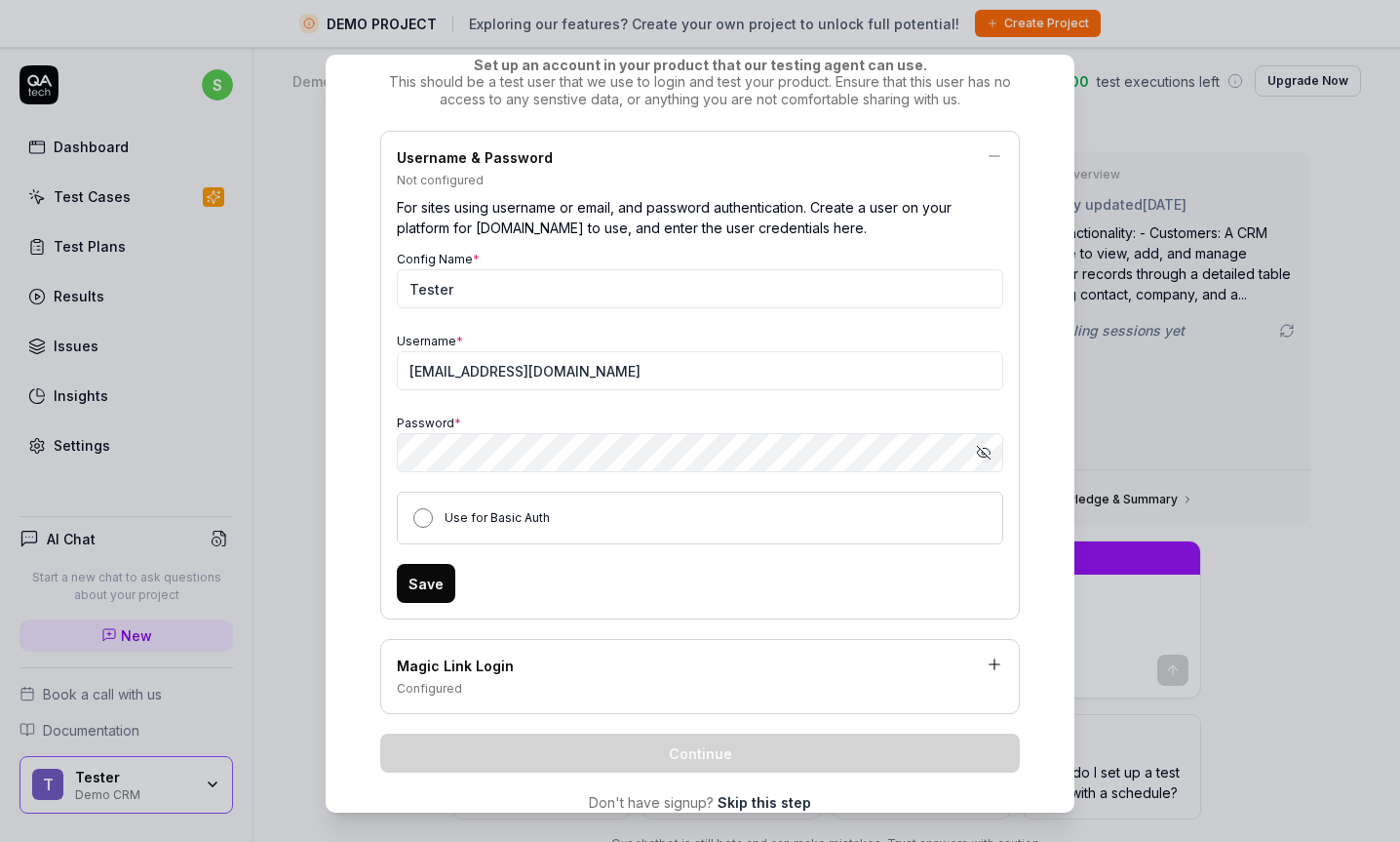
click at [433, 519] on button "Use for Basic Auth" at bounding box center [423, 518] width 20 height 20
click at [538, 521] on label "Use for Basic Auth" at bounding box center [498, 517] width 106 height 15
click at [433, 521] on button "Use for Basic Auth" at bounding box center [423, 518] width 20 height 20
click at [443, 580] on button "Save" at bounding box center [426, 584] width 59 height 39
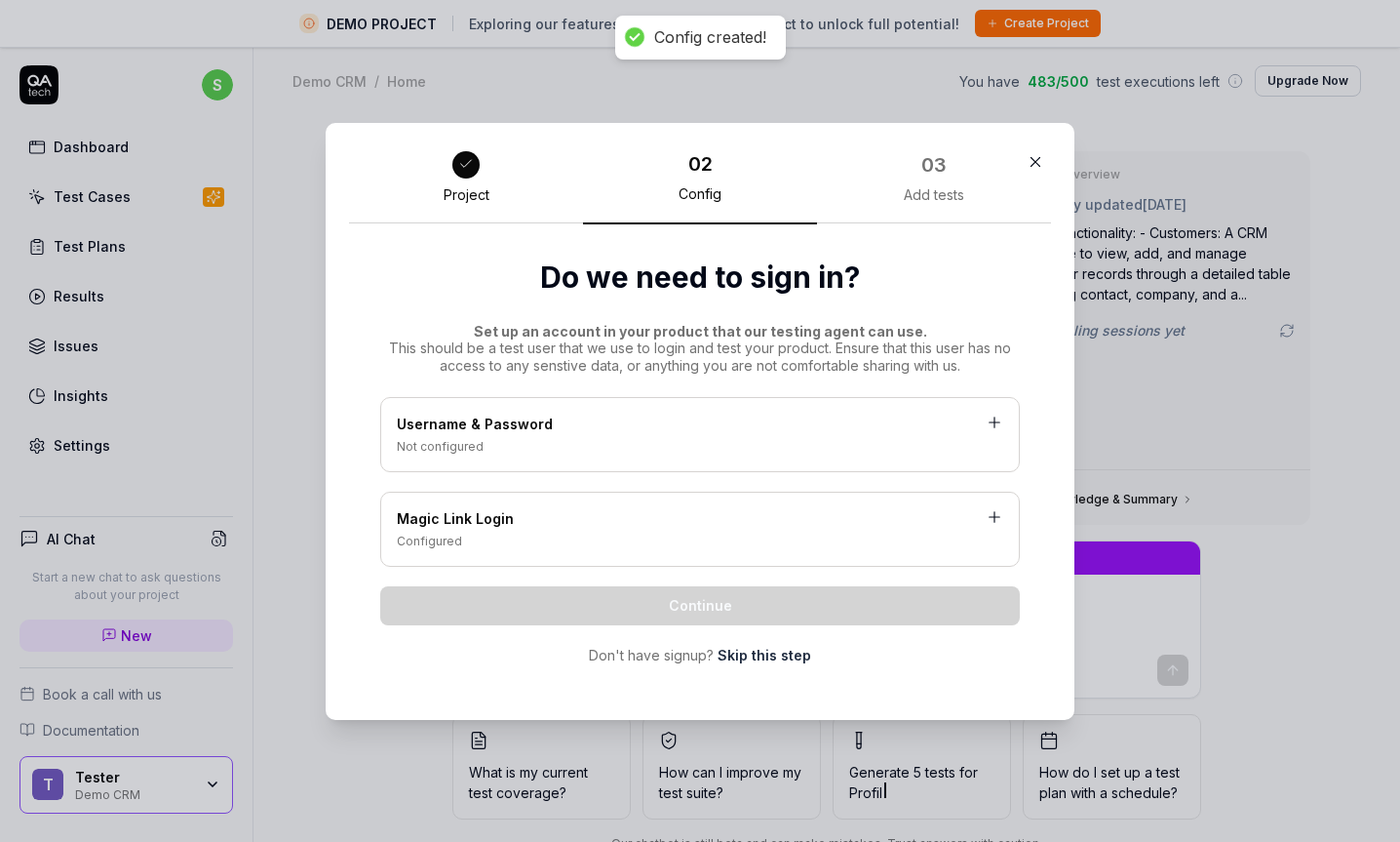
scroll to position [0, 0]
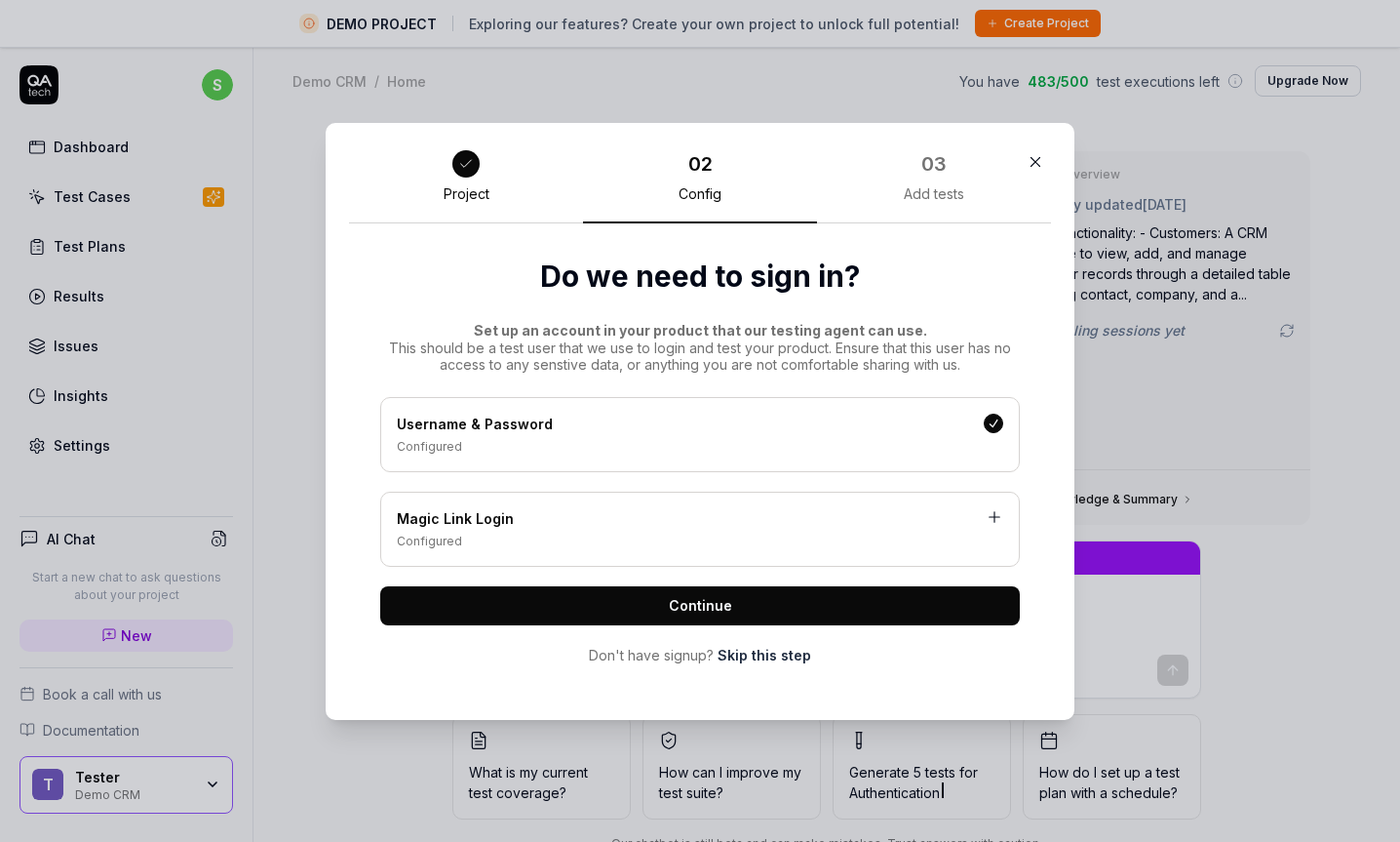
click at [681, 609] on span "Continue" at bounding box center [700, 604] width 64 height 21
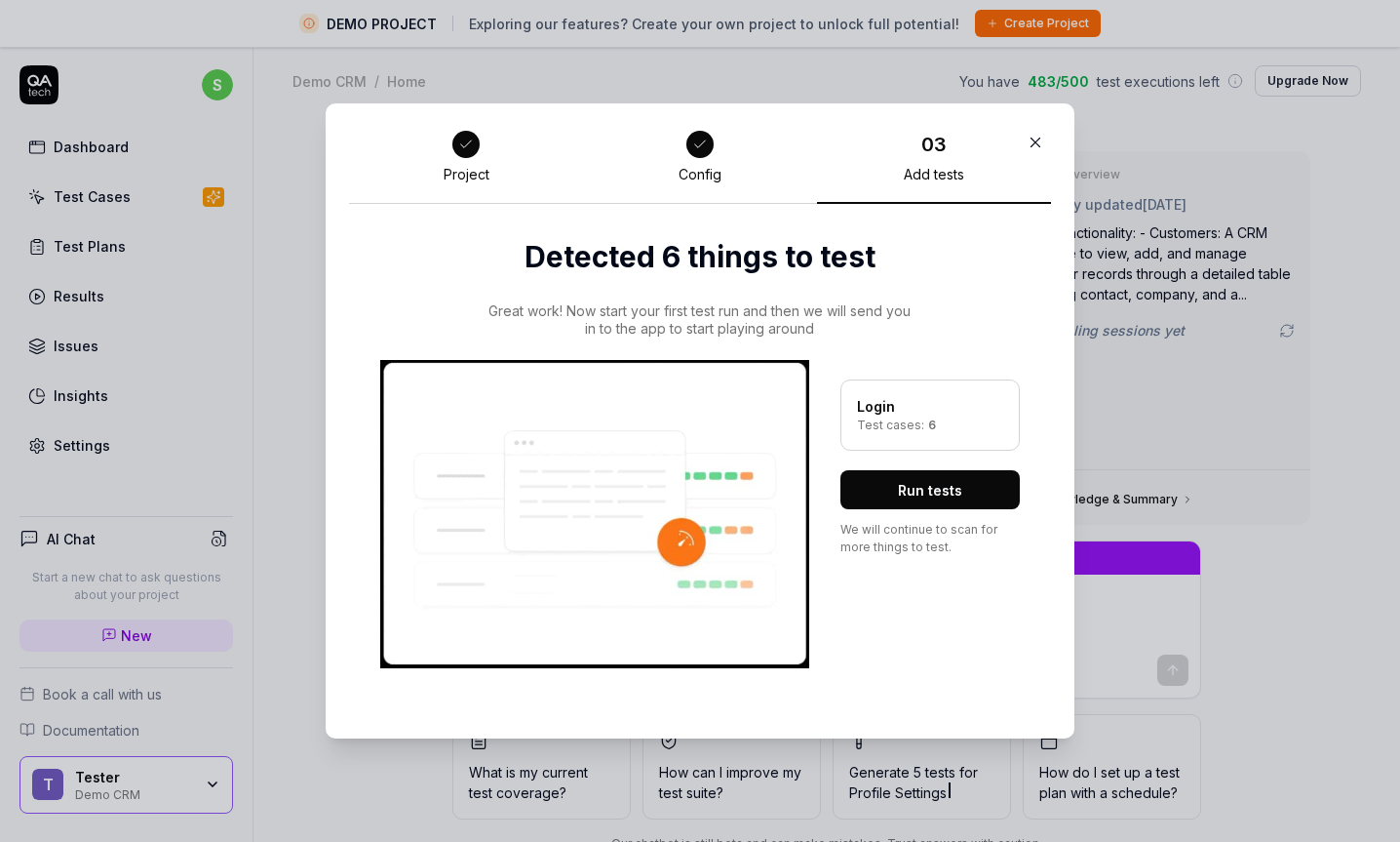
click at [903, 420] on div "Test cases: 6" at bounding box center [931, 425] width 147 height 18
click at [894, 486] on button "Run tests" at bounding box center [931, 490] width 180 height 39
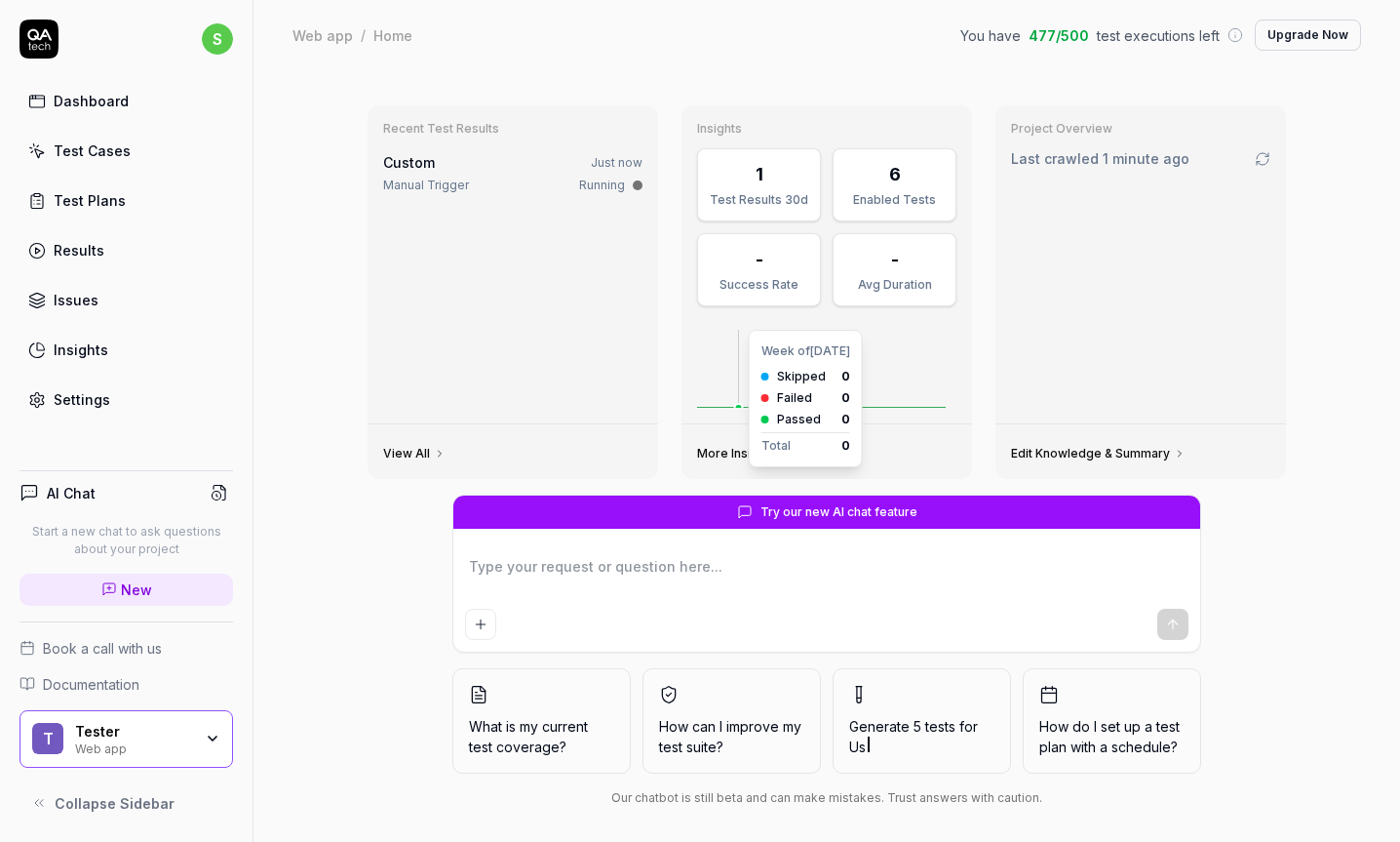
scroll to position [4, 0]
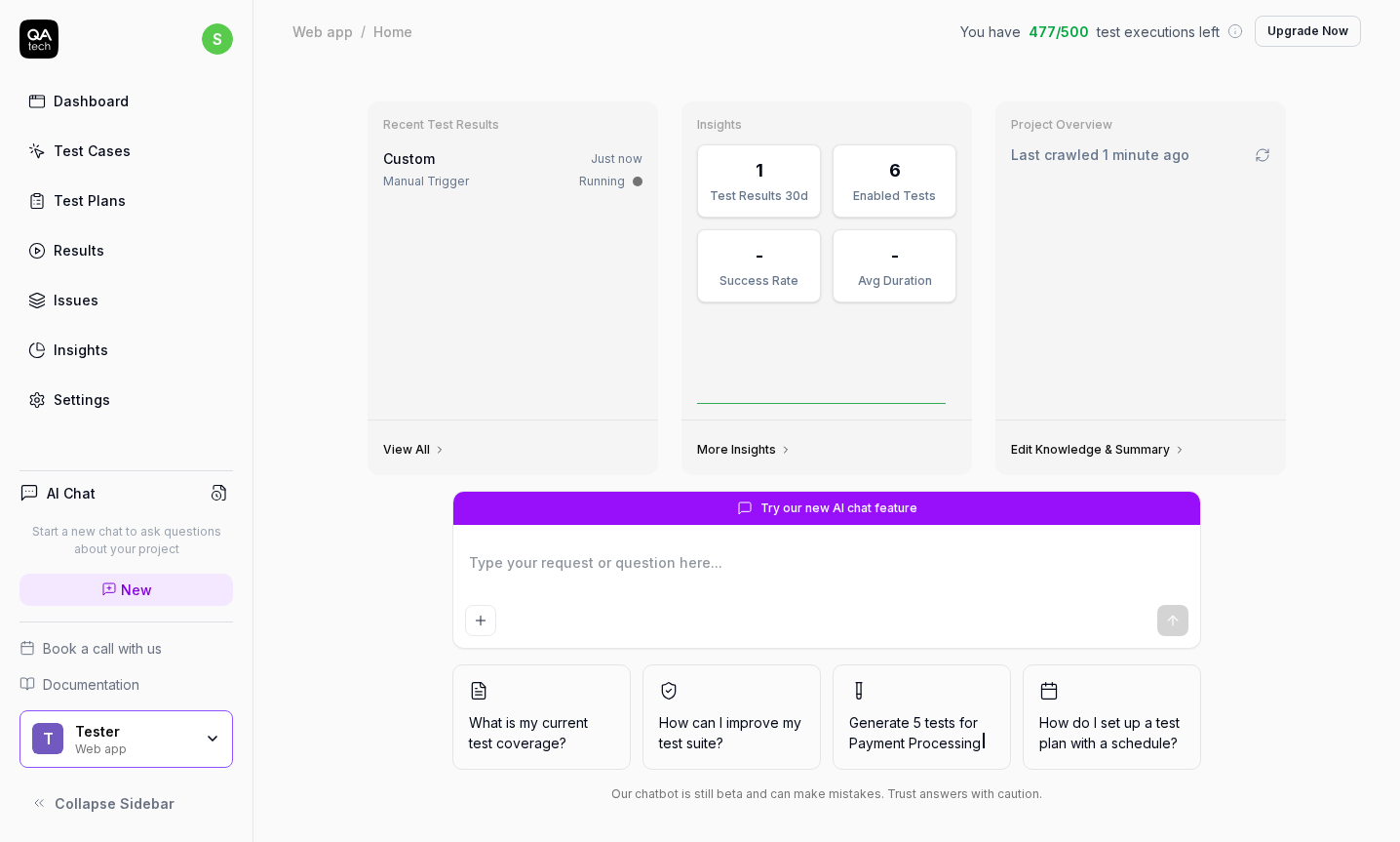
click at [413, 442] on link "View All" at bounding box center [415, 450] width 63 height 16
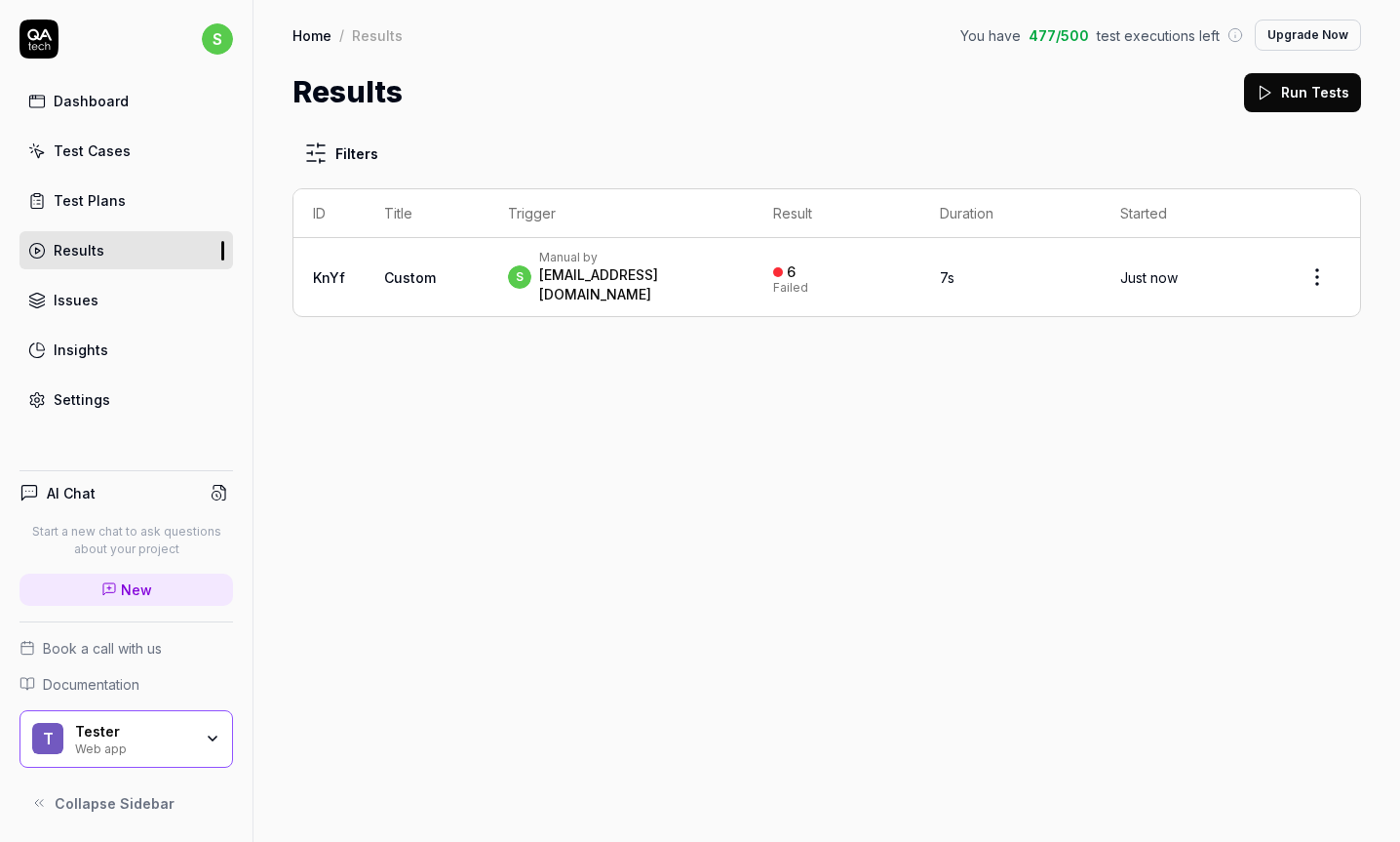
click at [763, 285] on td "6 Failed" at bounding box center [837, 277] width 167 height 78
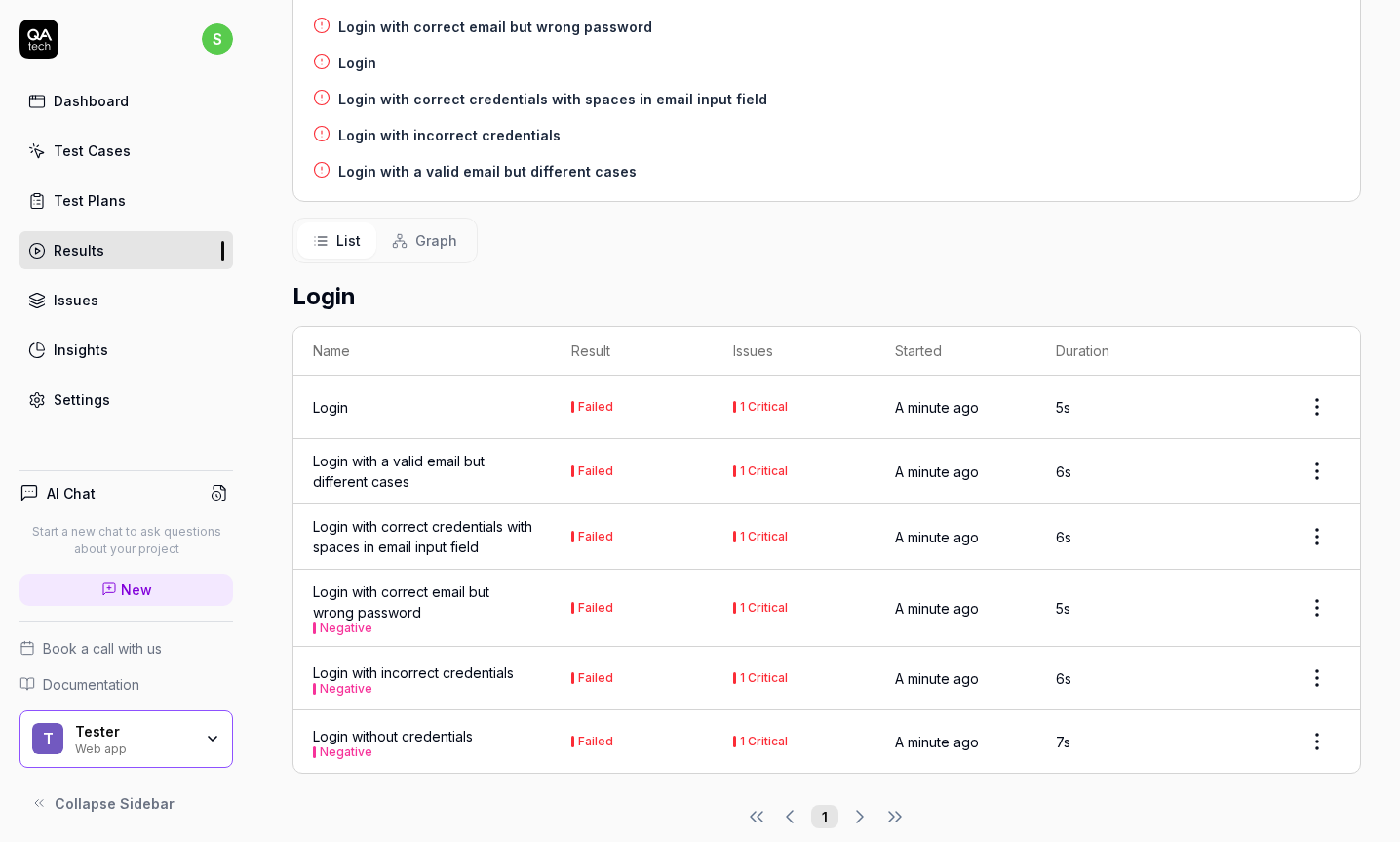
scroll to position [418, 0]
click at [416, 620] on div "Negative" at bounding box center [422, 626] width 219 height 12
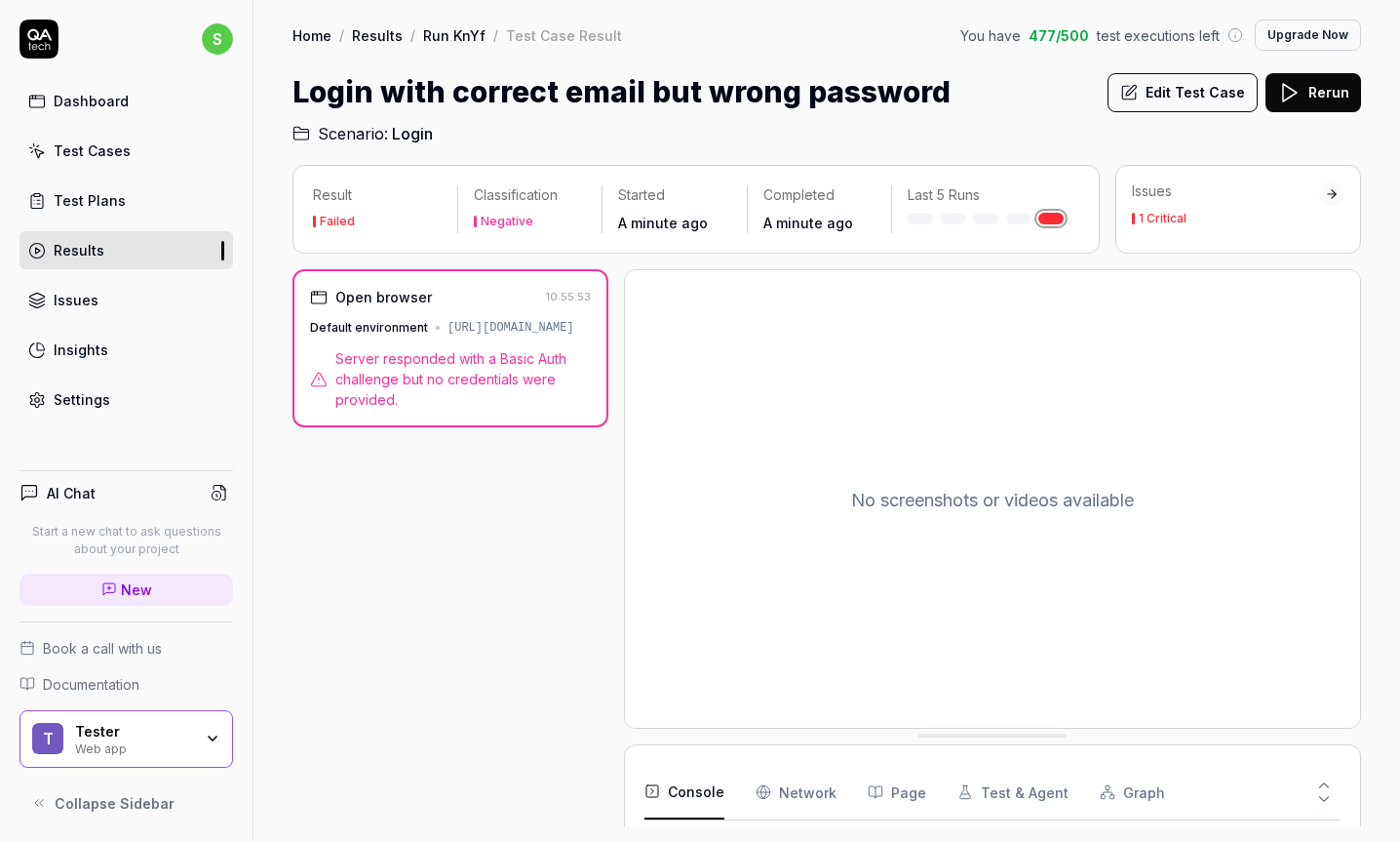
scroll to position [1, 0]
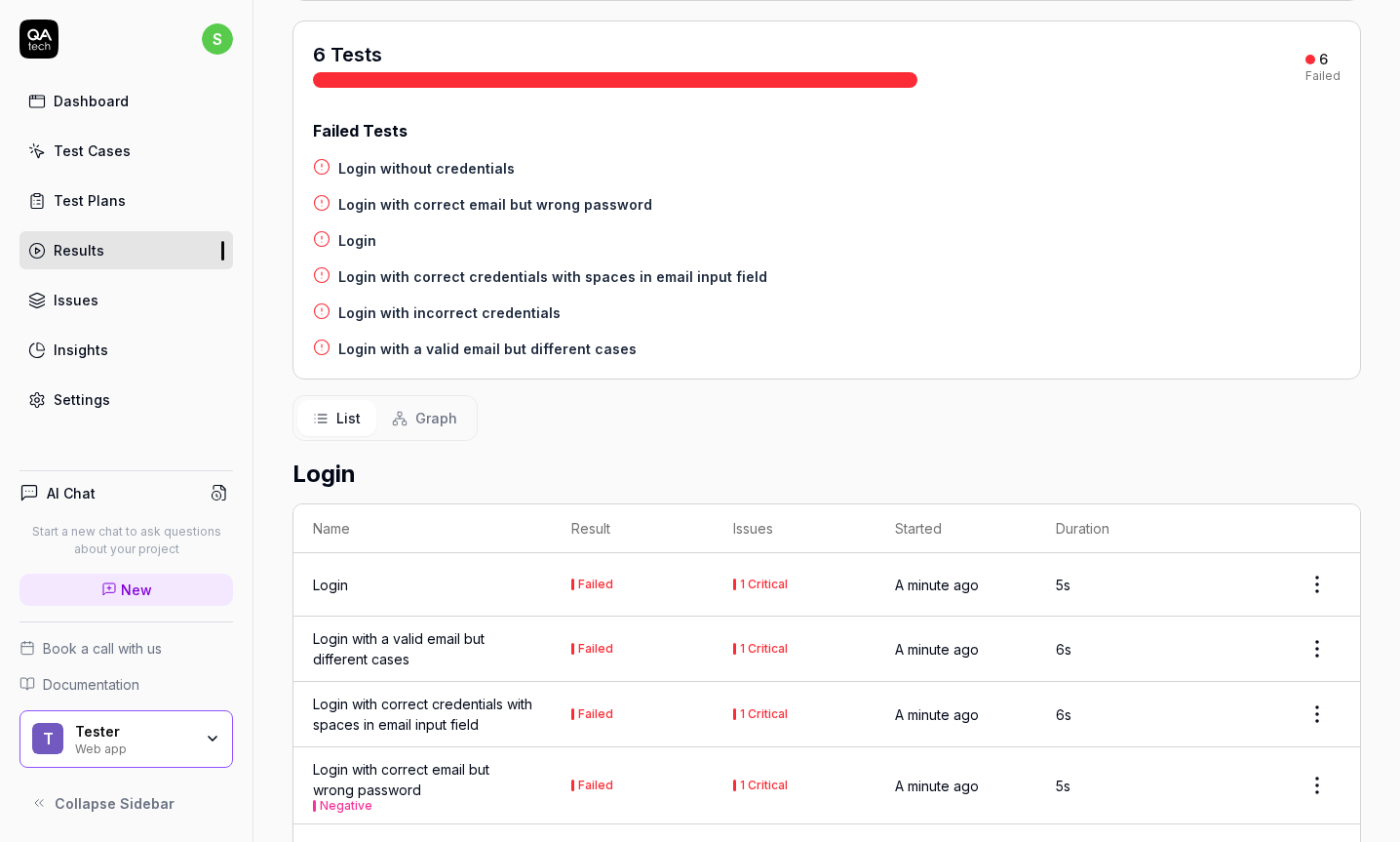
scroll to position [418, 0]
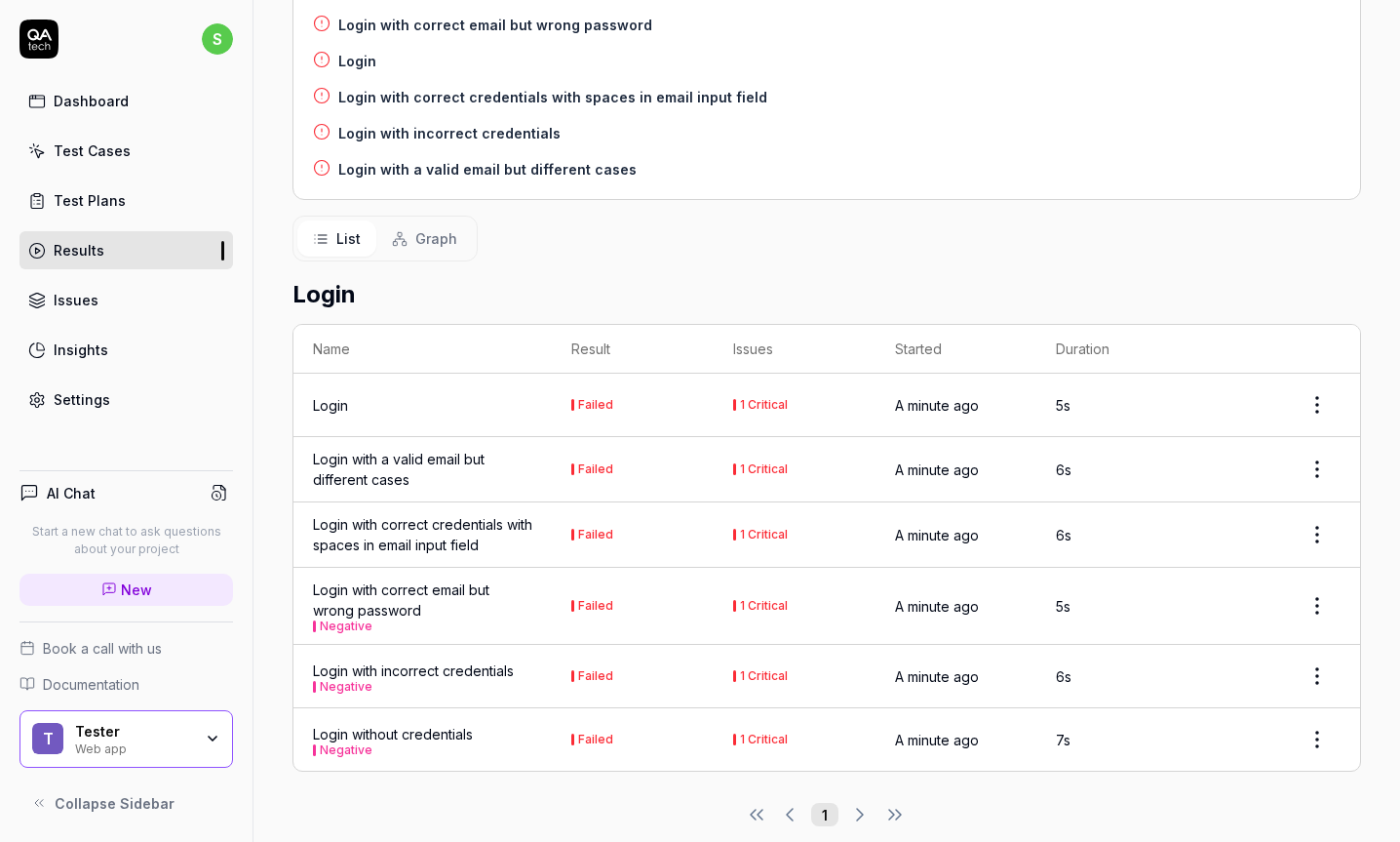
click at [480, 395] on div "Login" at bounding box center [422, 405] width 219 height 21
click at [635, 385] on td "Failed" at bounding box center [634, 405] width 162 height 64
click at [595, 399] on div "Failed" at bounding box center [595, 405] width 35 height 12
click at [335, 395] on div "Login" at bounding box center [330, 405] width 35 height 21
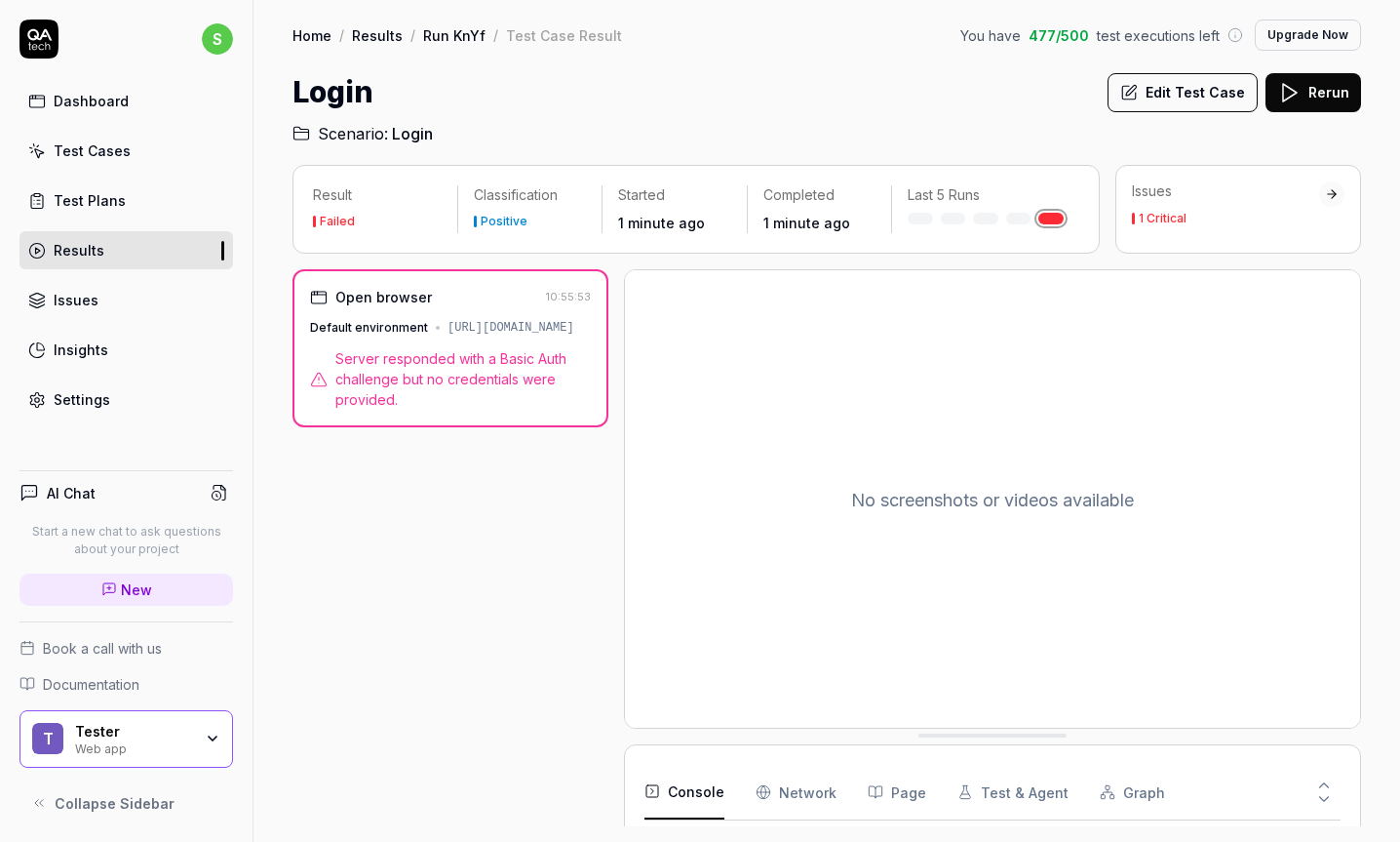
click at [132, 178] on div "Dashboard Test Cases Test Plans Results Issues Insights Settings" at bounding box center [126, 250] width 213 height 336
click at [116, 193] on div "Test Plans" at bounding box center [90, 200] width 72 height 21
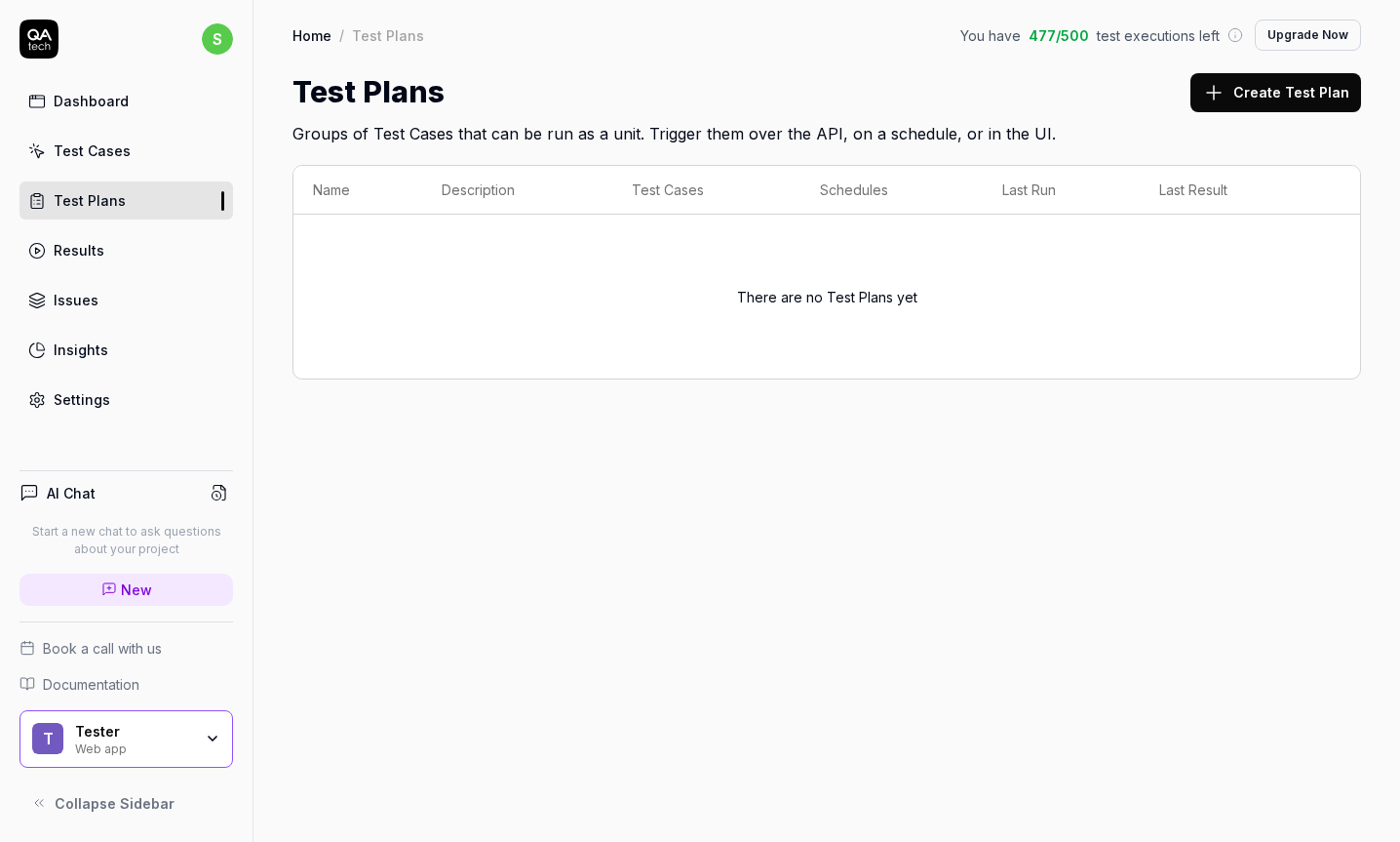
click at [126, 155] on link "Test Cases" at bounding box center [126, 151] width 213 height 38
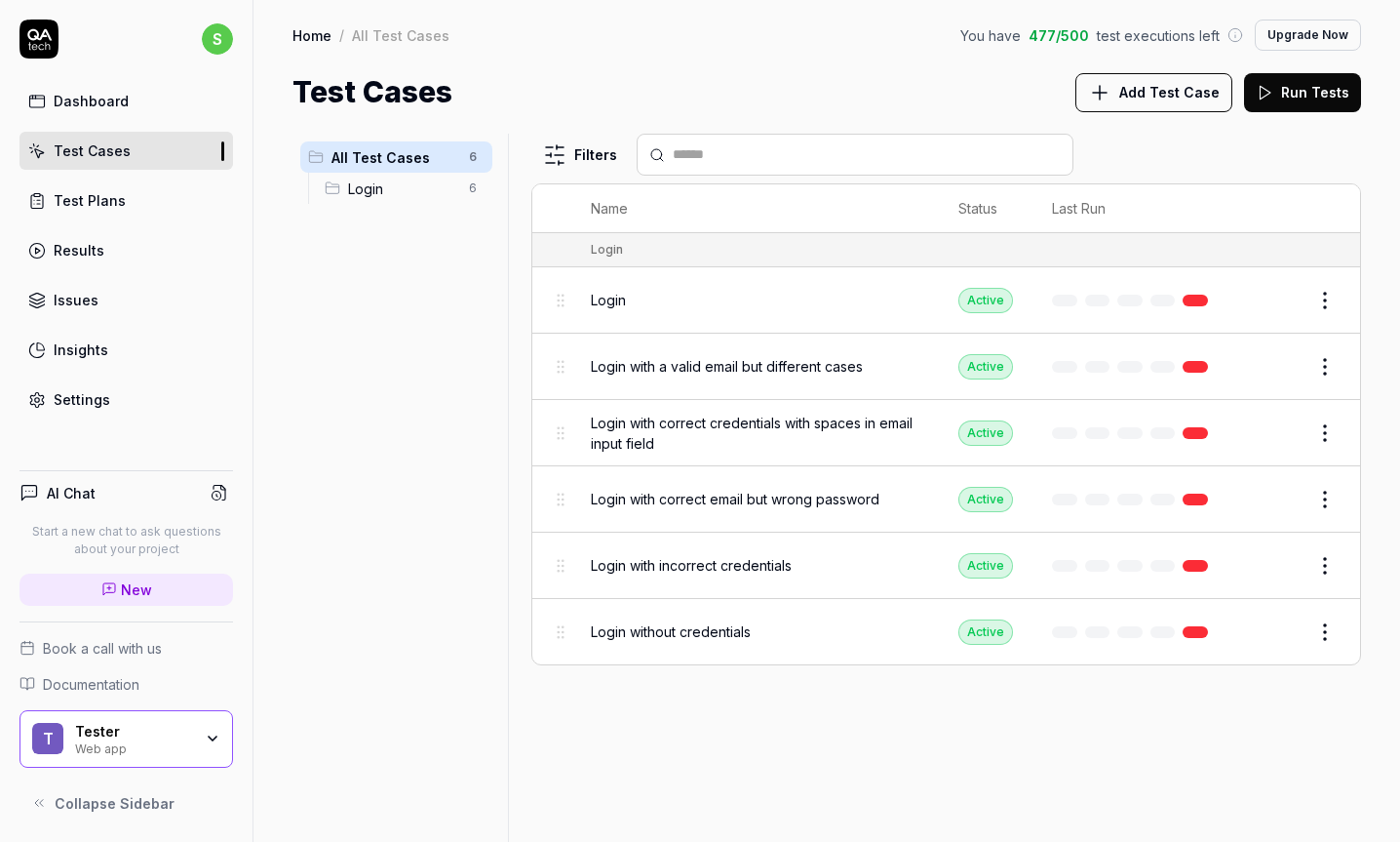
click at [612, 297] on span "Login" at bounding box center [608, 299] width 35 height 21
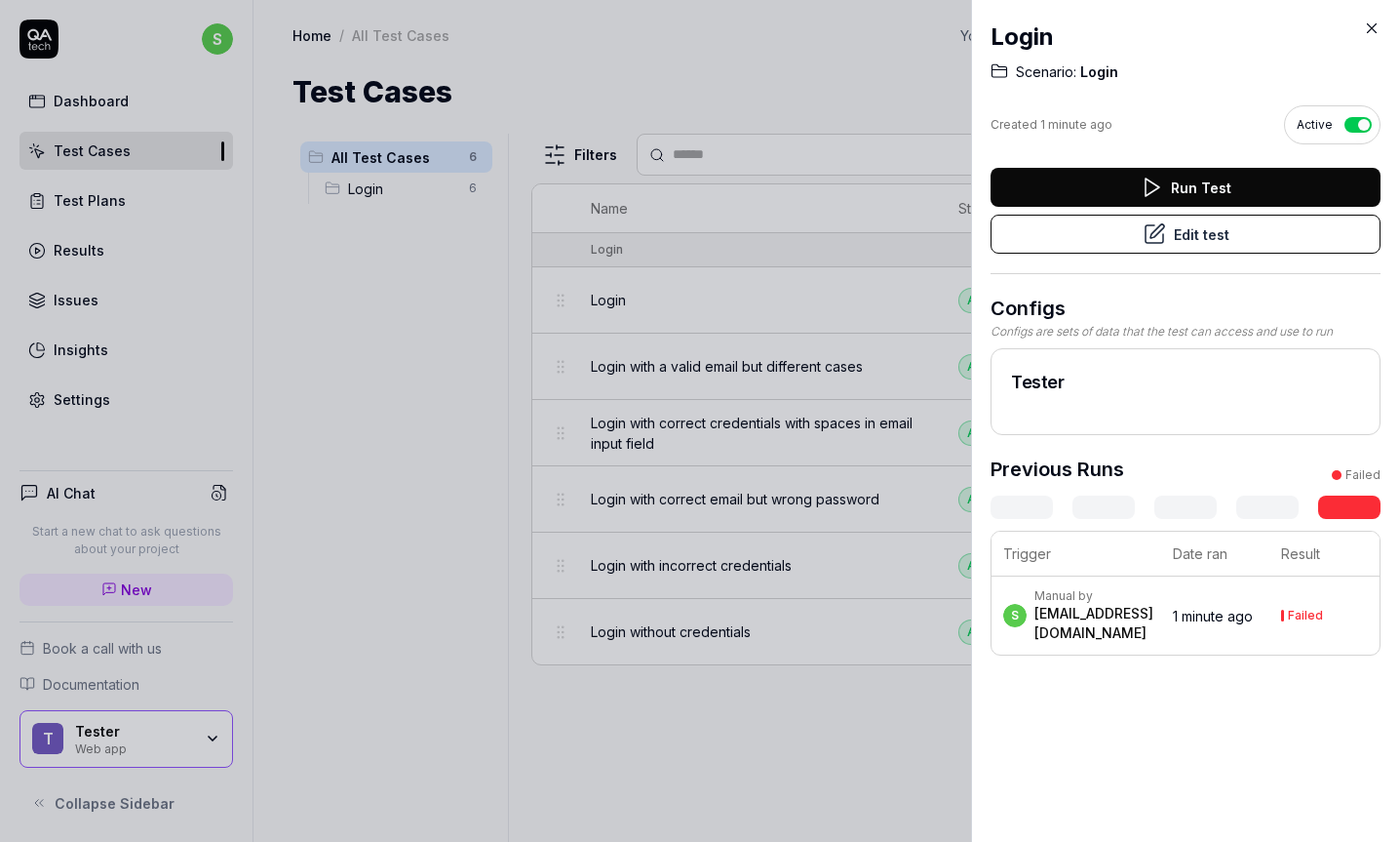
click at [1230, 244] on button "Edit test" at bounding box center [1185, 234] width 390 height 39
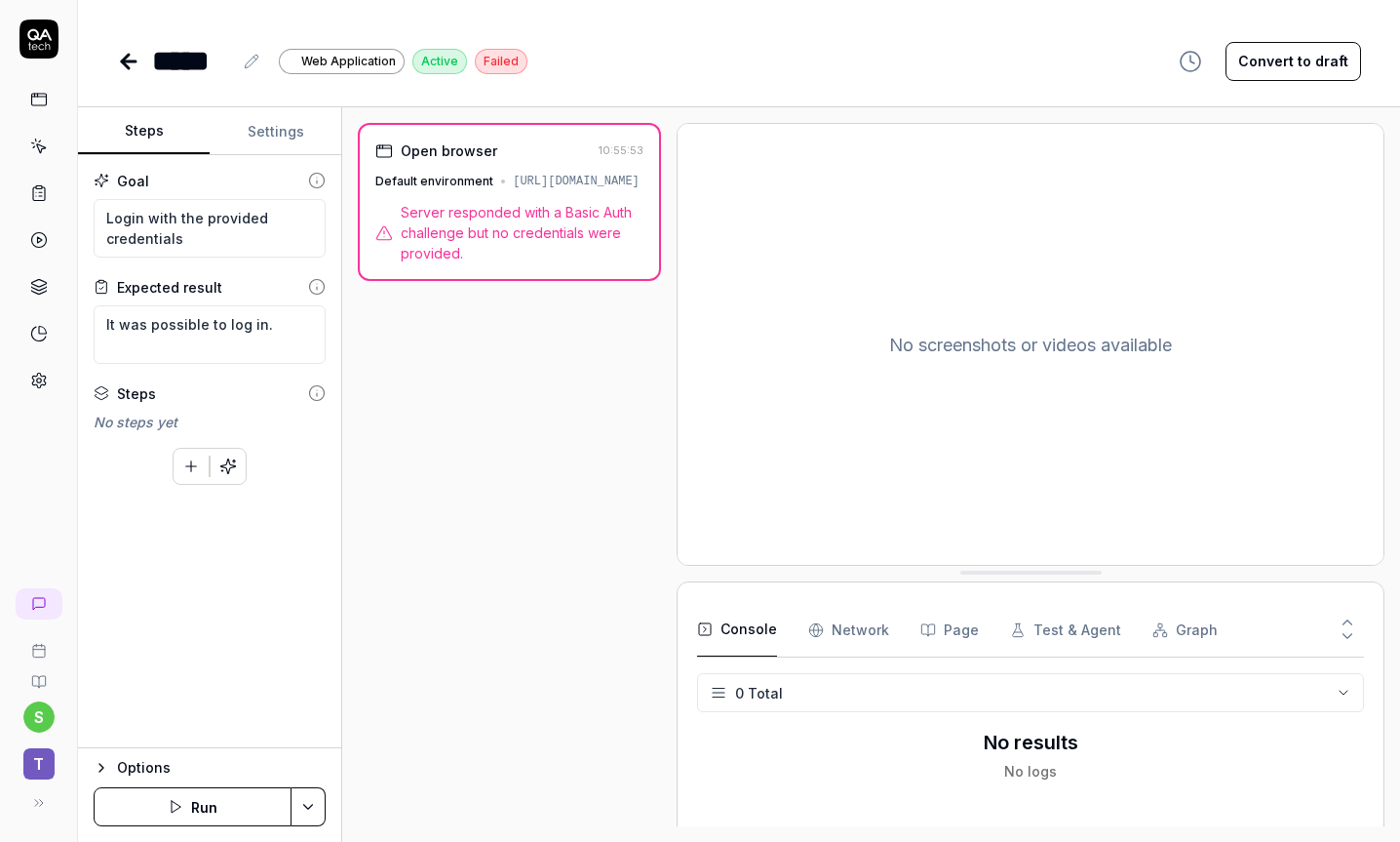
click at [855, 629] on Requests "Network" at bounding box center [849, 630] width 81 height 55
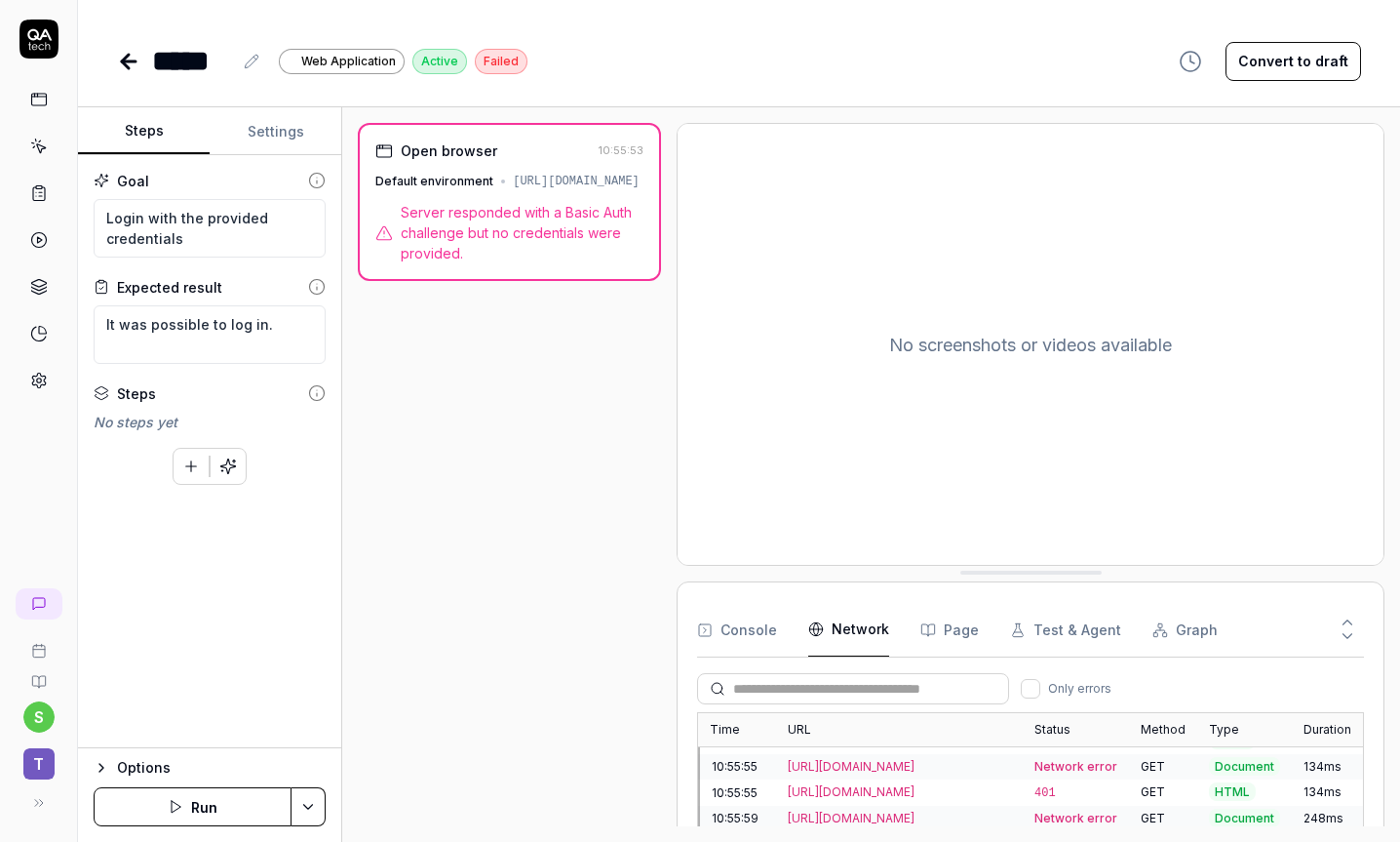
scroll to position [45, 0]
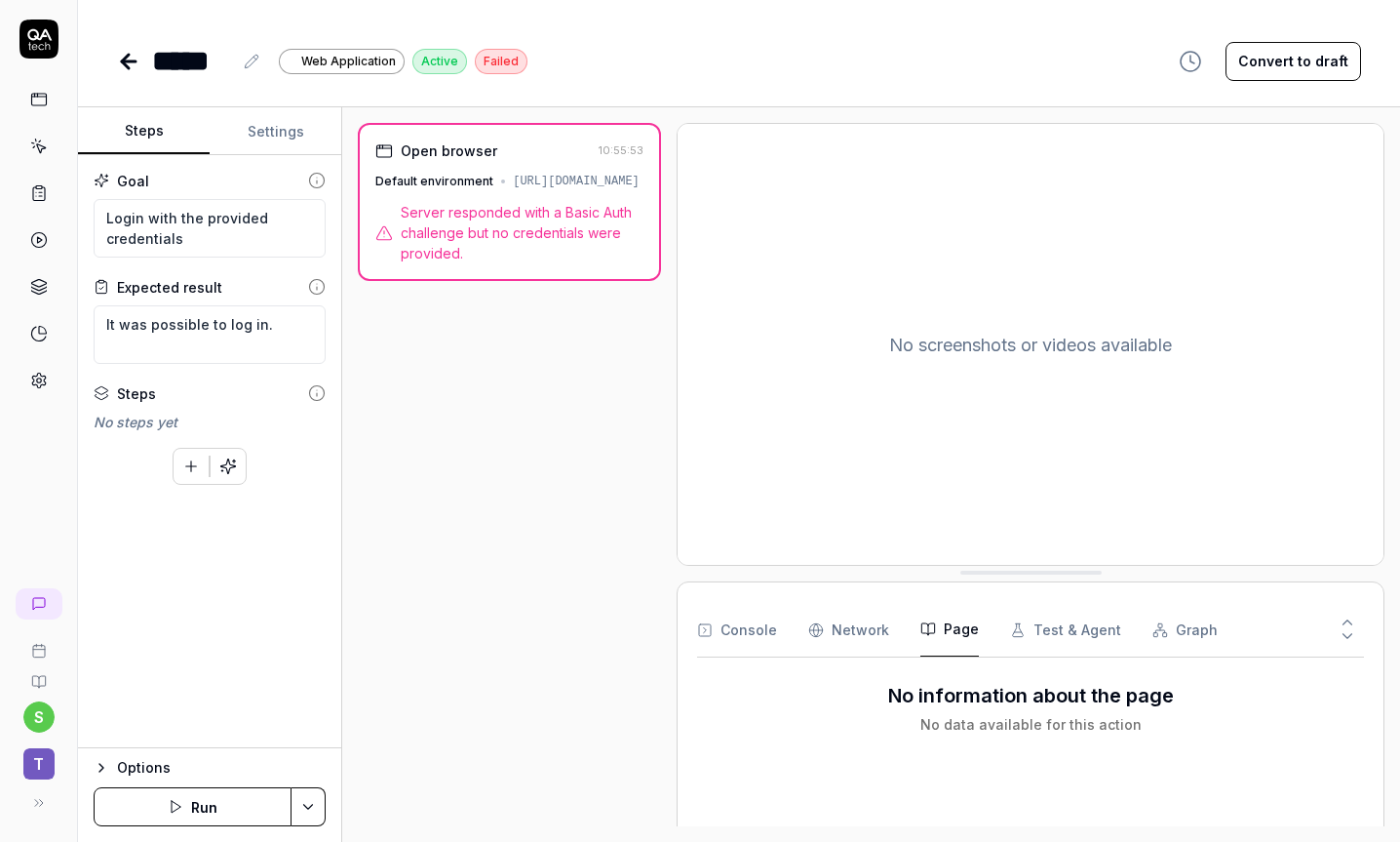
click at [953, 623] on button "Page" at bounding box center [950, 630] width 59 height 55
click at [1069, 607] on button "Test & Agent" at bounding box center [1066, 630] width 111 height 55
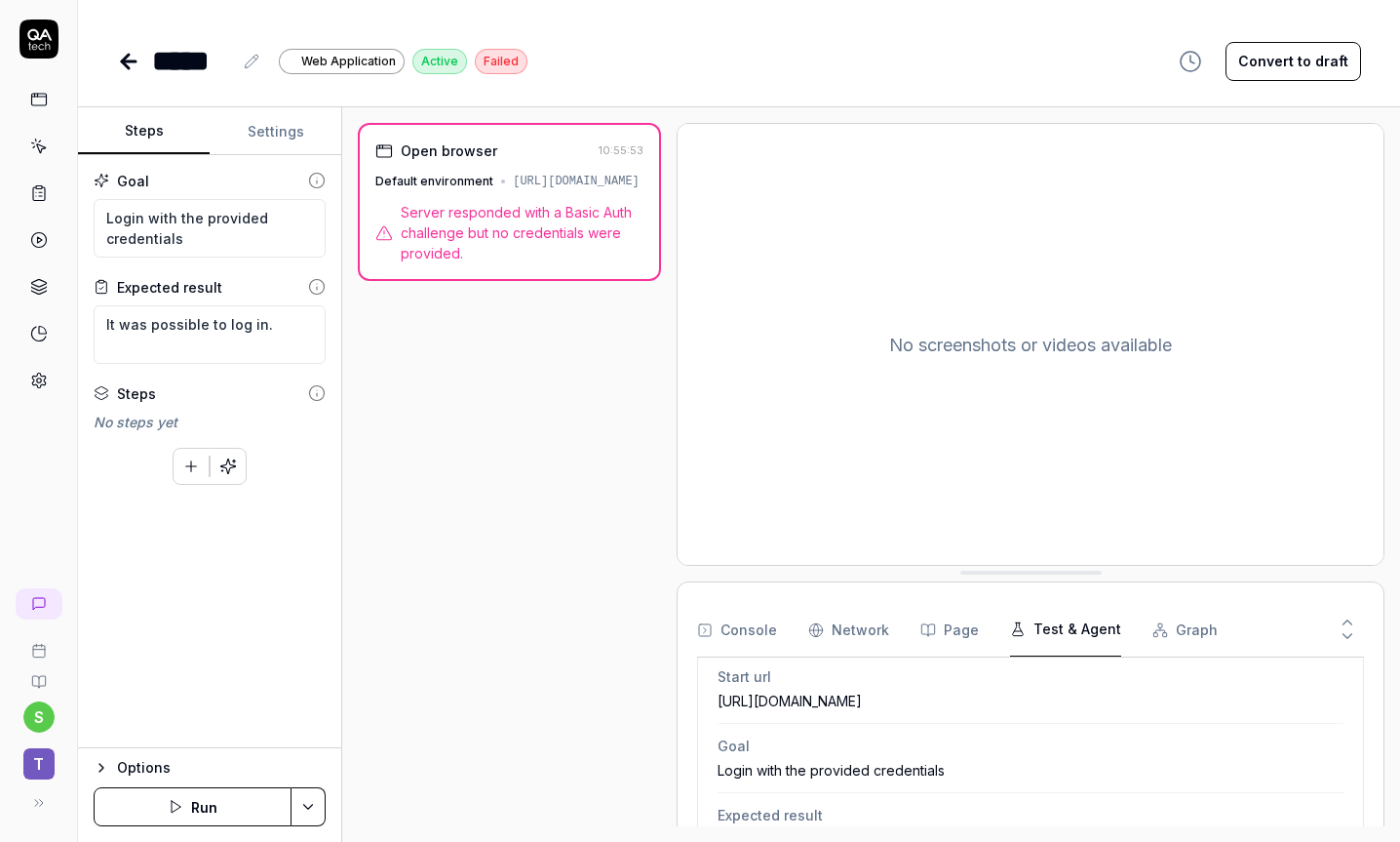
scroll to position [0, 0]
click at [45, 40] on icon at bounding box center [39, 39] width 39 height 39
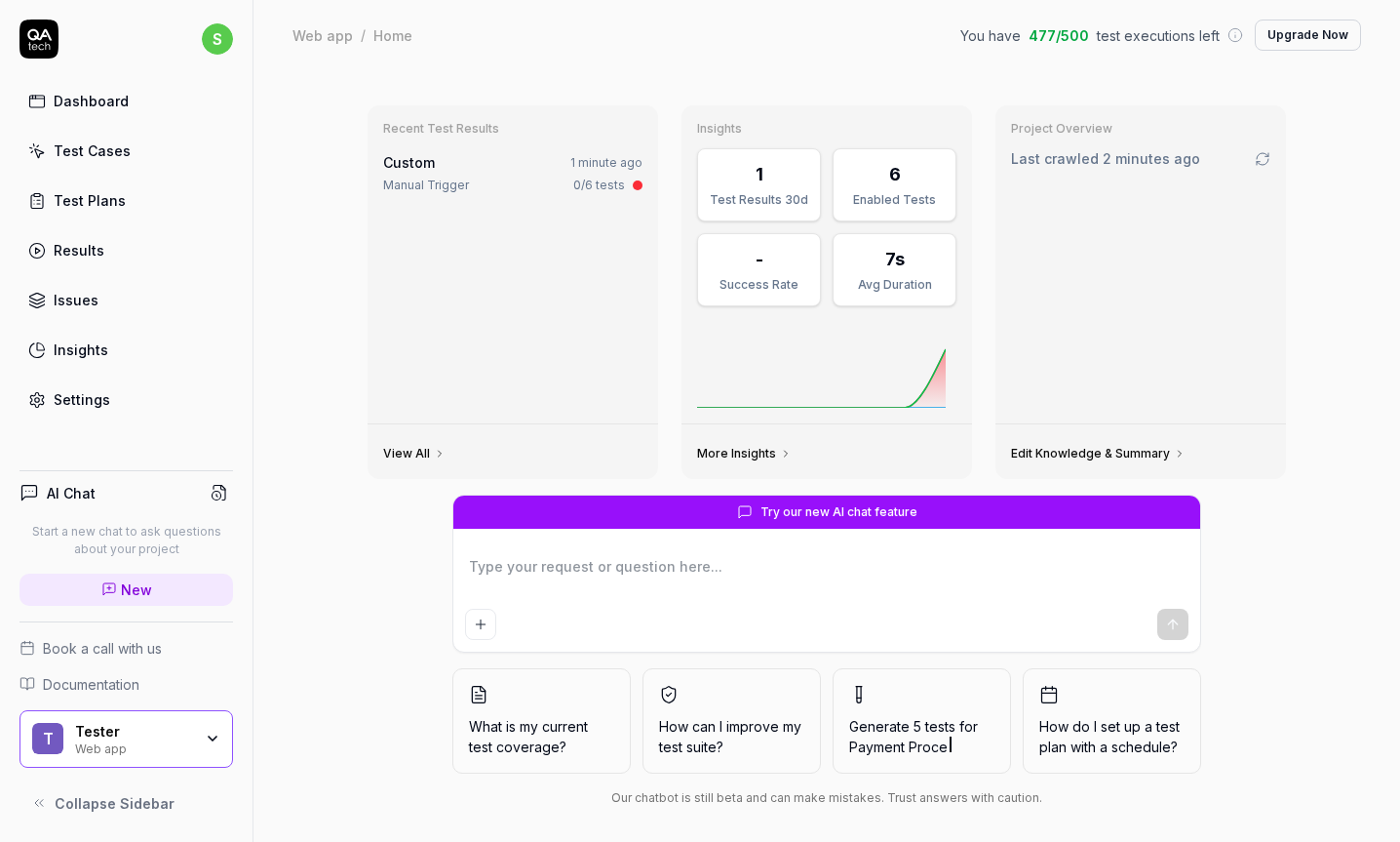
type textarea "*"
click at [503, 176] on div "Custom 1 minute ago Manual Trigger 0/6 tests" at bounding box center [512, 173] width 259 height 42
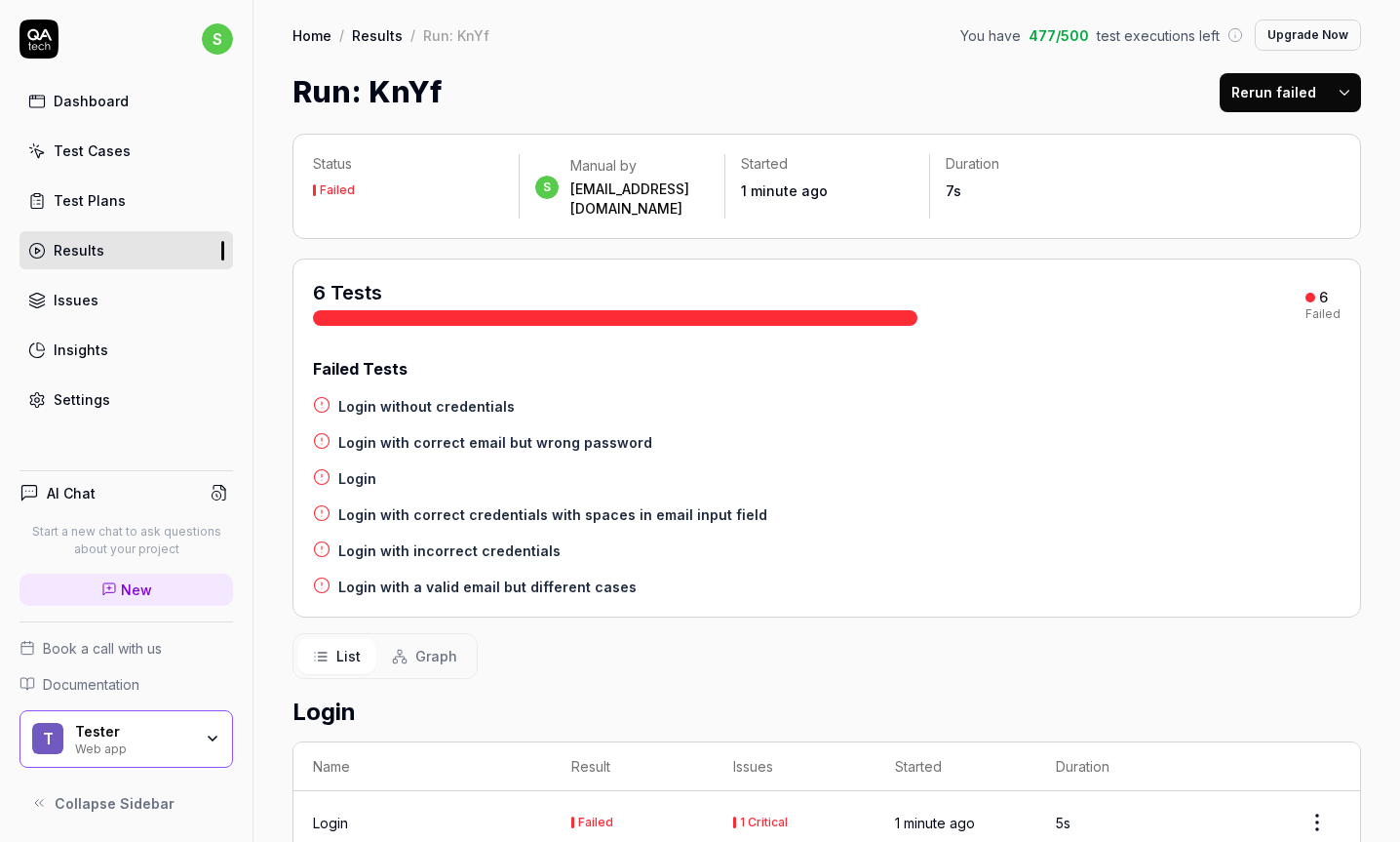
click at [1348, 99] on html "s Dashboard Test Cases Test Plans Results Issues Insights Settings AI Chat Star…" at bounding box center [700, 421] width 1400 height 842
click at [1298, 137] on div "Rerun all" at bounding box center [1284, 143] width 154 height 43
